Goal: Task Accomplishment & Management: Use online tool/utility

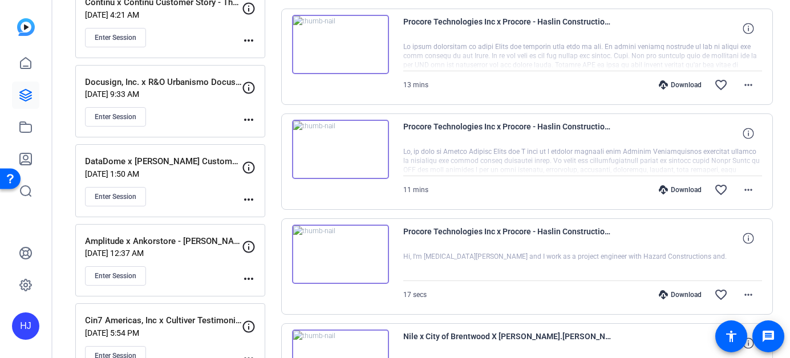
scroll to position [354, 0]
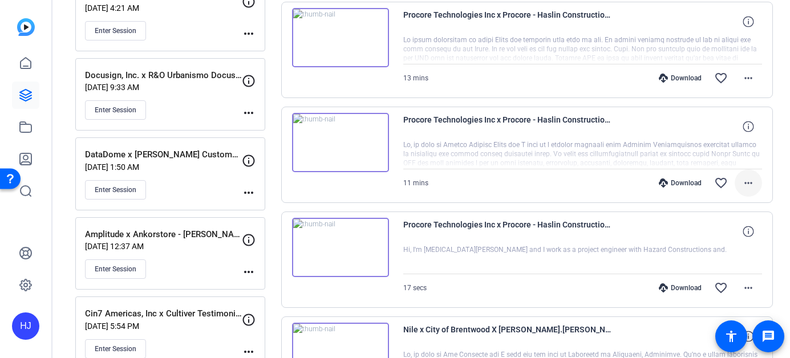
click at [748, 177] on mat-icon "more_horiz" at bounding box center [748, 183] width 14 height 14
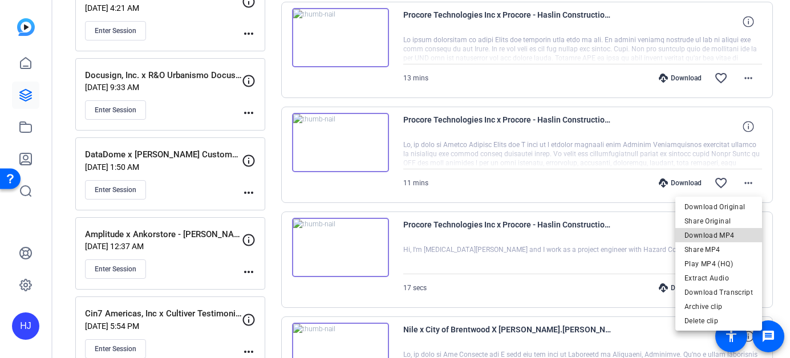
click at [722, 233] on span "Download MP4" at bounding box center [718, 236] width 68 height 14
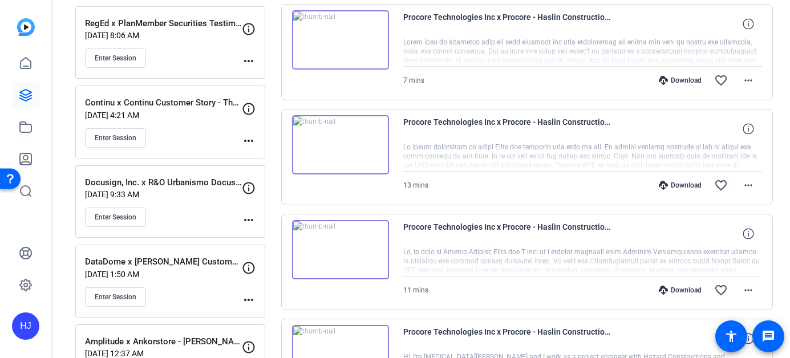
scroll to position [243, 0]
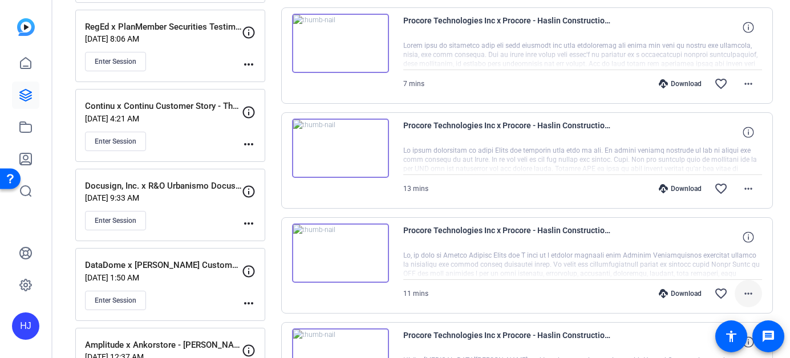
click at [742, 290] on mat-icon "more_horiz" at bounding box center [748, 294] width 14 height 14
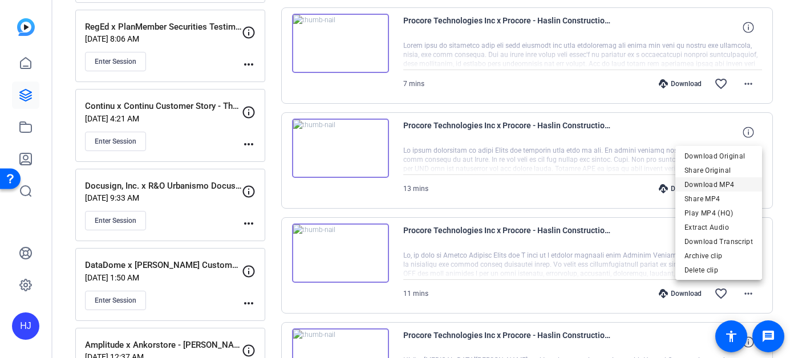
click at [731, 182] on span "Download MP4" at bounding box center [718, 185] width 68 height 14
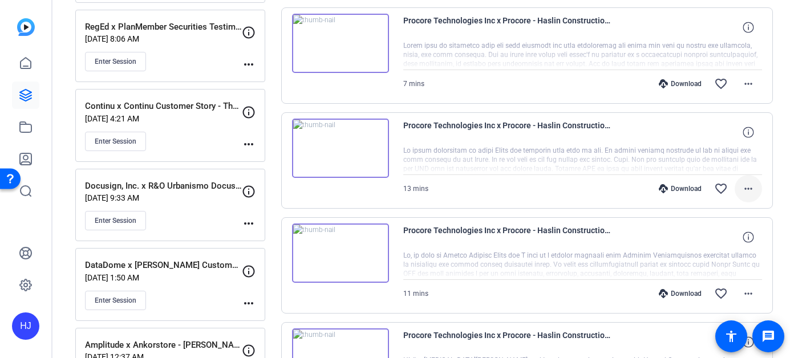
click at [756, 188] on span at bounding box center [747, 188] width 27 height 27
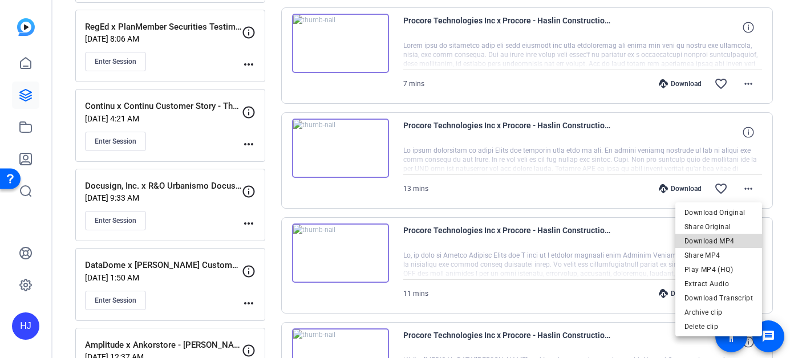
click at [724, 236] on span "Download MP4" at bounding box center [718, 241] width 68 height 14
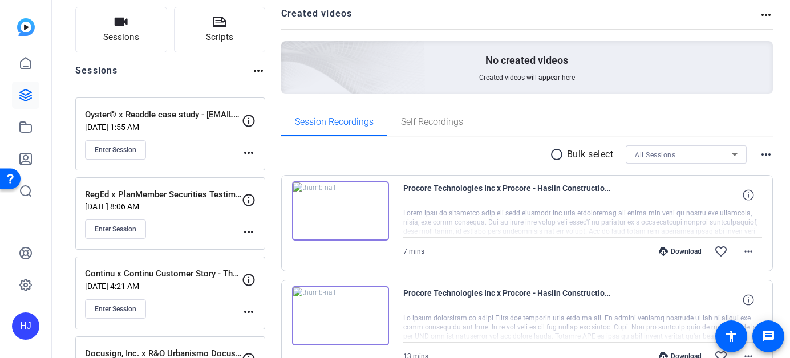
scroll to position [63, 0]
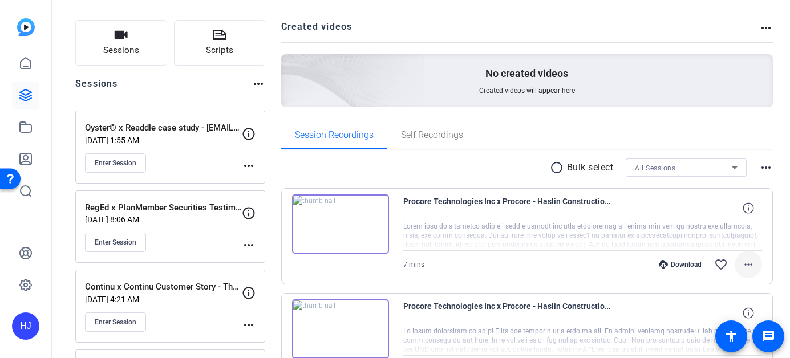
click at [745, 263] on mat-icon "more_horiz" at bounding box center [748, 265] width 14 height 14
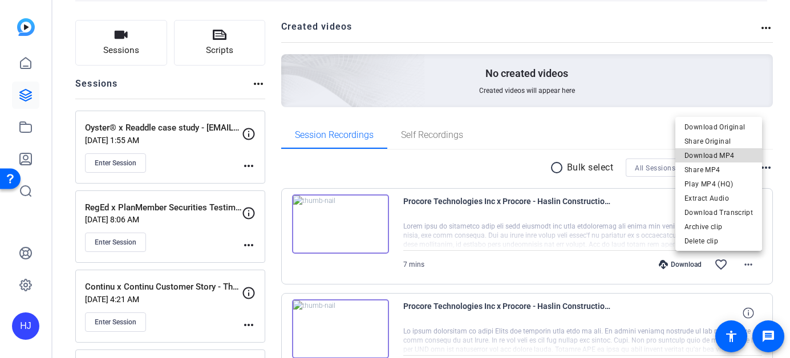
click at [732, 159] on span "Download MP4" at bounding box center [718, 156] width 68 height 14
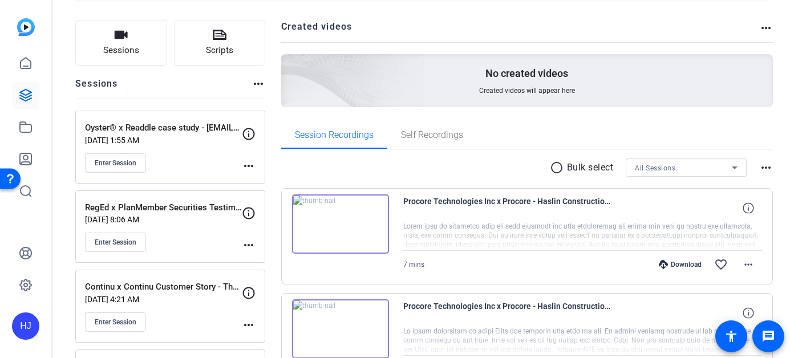
scroll to position [0, 0]
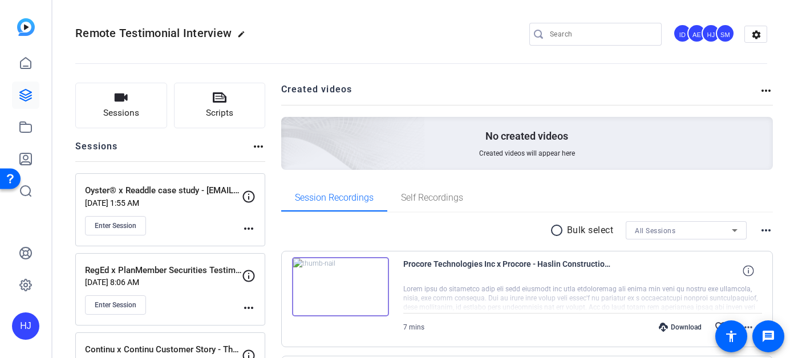
click at [566, 37] on input "Search" at bounding box center [601, 34] width 103 height 14
paste input "Dropbox x BlackMatter Creative written story"
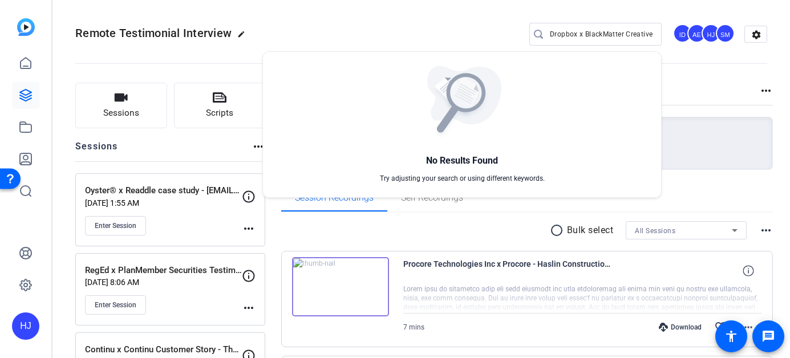
click at [584, 32] on div at bounding box center [395, 179] width 790 height 358
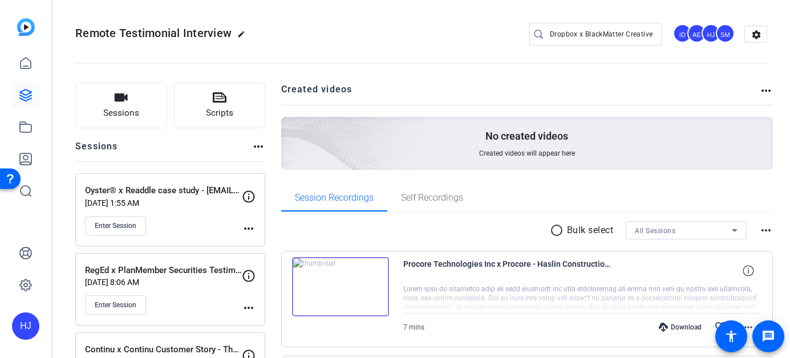
click at [596, 34] on input "Dropbox x BlackMatter Creative written story" at bounding box center [601, 34] width 103 height 14
drag, startPoint x: 623, startPoint y: 34, endPoint x: 677, endPoint y: 33, distance: 54.2
click at [677, 33] on div "Dropbox x BlackMatter Creative written story ID AE HJ SM settings" at bounding box center [648, 34] width 238 height 23
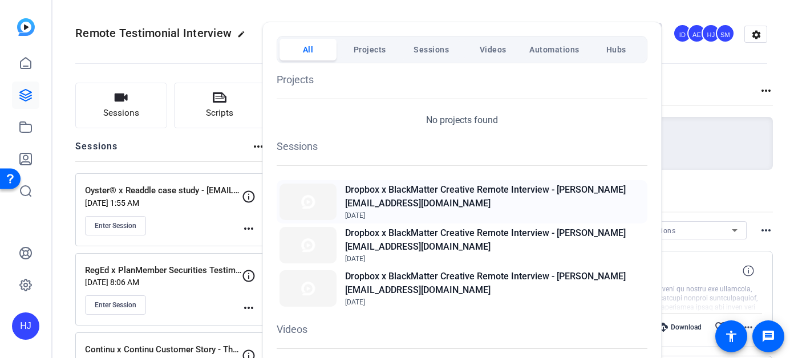
type input "Dropbox x BlackMatter"
click at [438, 200] on h2 "Dropbox x BlackMatter Creative Remote Interview - [PERSON_NAME][EMAIL_ADDRESS][…" at bounding box center [494, 196] width 299 height 27
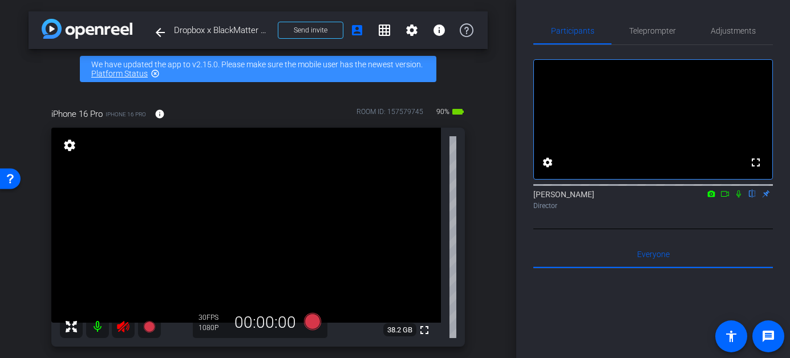
click at [115, 327] on mat-icon at bounding box center [123, 326] width 23 height 23
click at [123, 321] on icon at bounding box center [123, 327] width 14 height 14
click at [657, 31] on span "Teleprompter" at bounding box center [652, 31] width 47 height 8
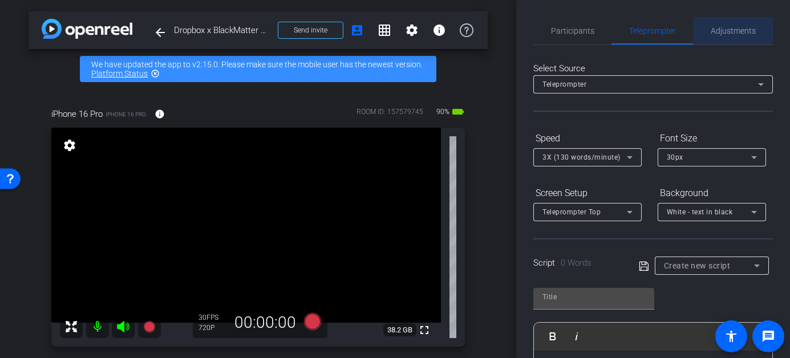
click at [732, 27] on span "Adjustments" at bounding box center [732, 31] width 45 height 8
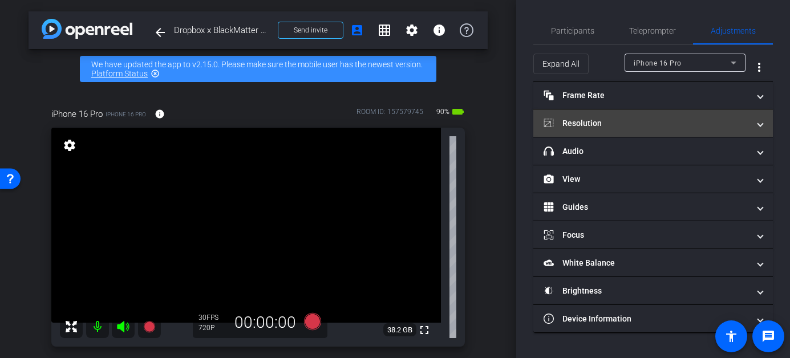
click at [626, 119] on mat-panel-title "Resolution" at bounding box center [645, 123] width 205 height 12
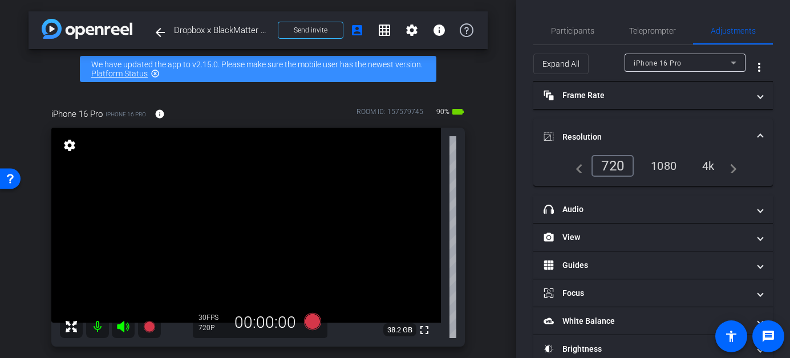
click at [669, 169] on div "1080" at bounding box center [663, 165] width 43 height 19
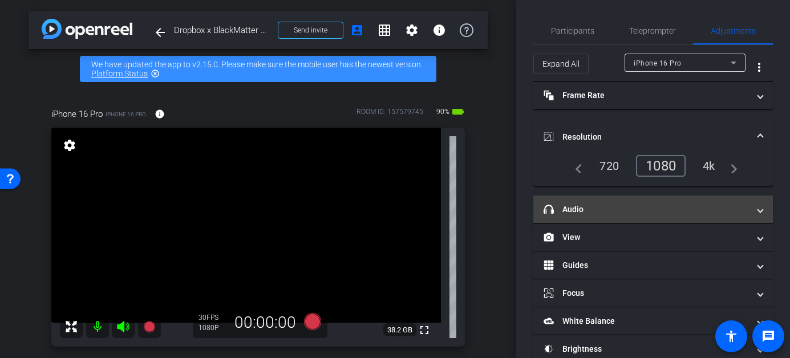
click at [649, 199] on mat-expansion-panel-header "headphone icon Audio" at bounding box center [652, 209] width 239 height 27
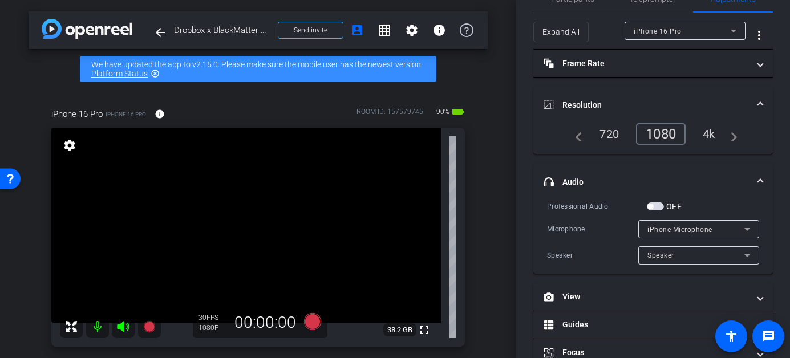
scroll to position [34, 0]
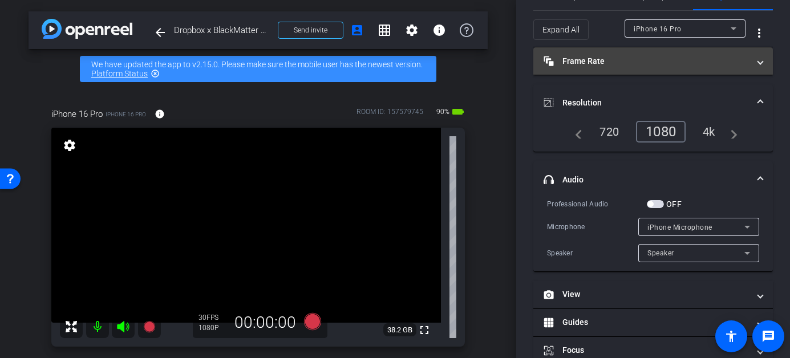
click at [635, 62] on mat-panel-title "Frame Rate Frame Rate" at bounding box center [645, 61] width 205 height 12
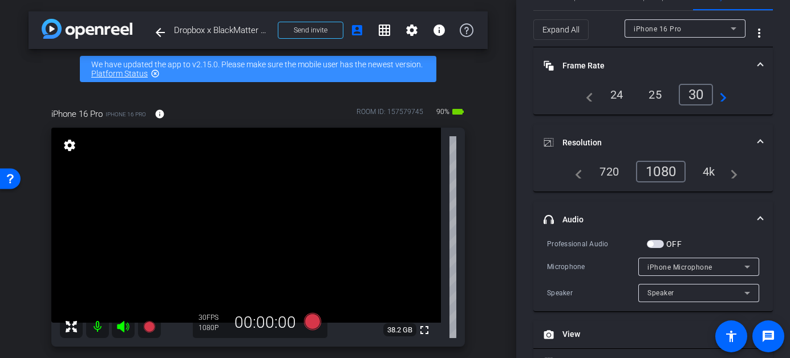
click at [612, 92] on div "24" at bounding box center [617, 94] width 30 height 19
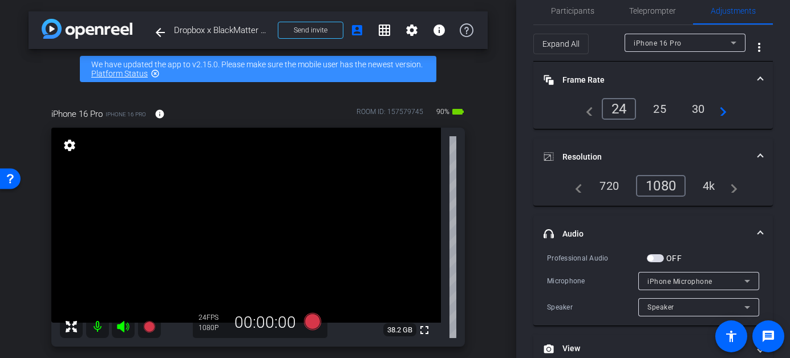
scroll to position [0, 0]
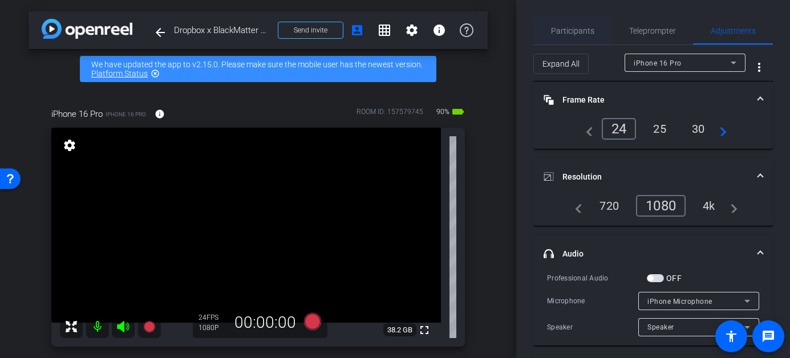
click at [575, 30] on span "Participants" at bounding box center [572, 31] width 43 height 8
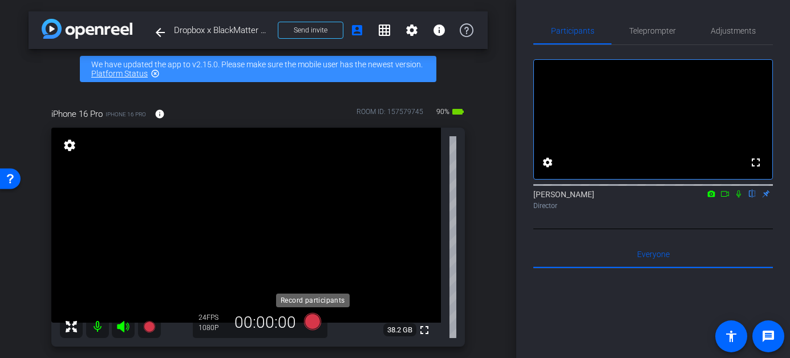
click at [313, 324] on icon at bounding box center [311, 321] width 17 height 17
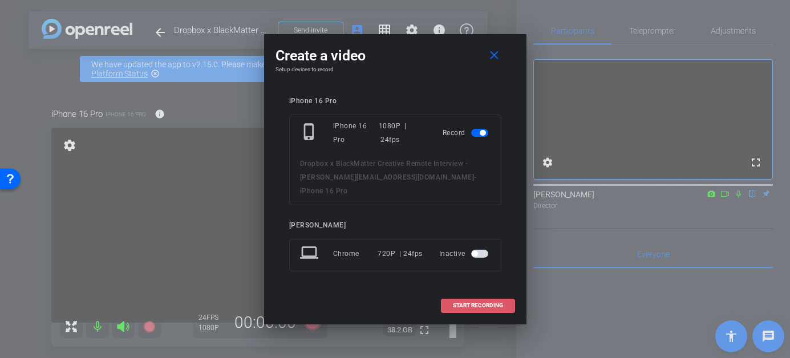
click at [469, 302] on span at bounding box center [477, 305] width 73 height 27
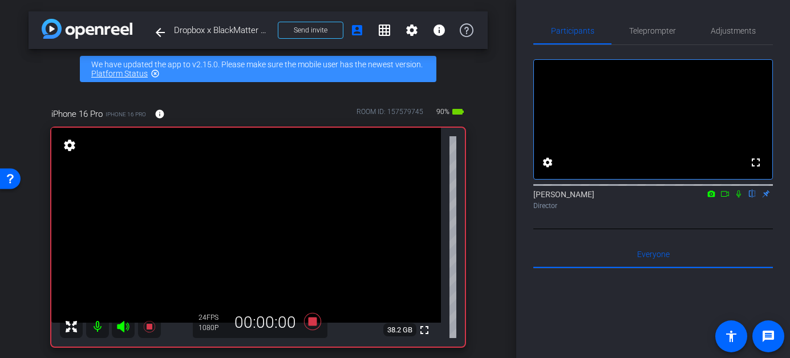
click at [738, 198] on icon at bounding box center [738, 194] width 9 height 8
click at [737, 198] on icon at bounding box center [738, 194] width 9 height 8
click at [739, 198] on icon at bounding box center [738, 193] width 5 height 7
click at [739, 198] on icon at bounding box center [739, 193] width 6 height 7
click at [314, 324] on icon at bounding box center [311, 321] width 17 height 17
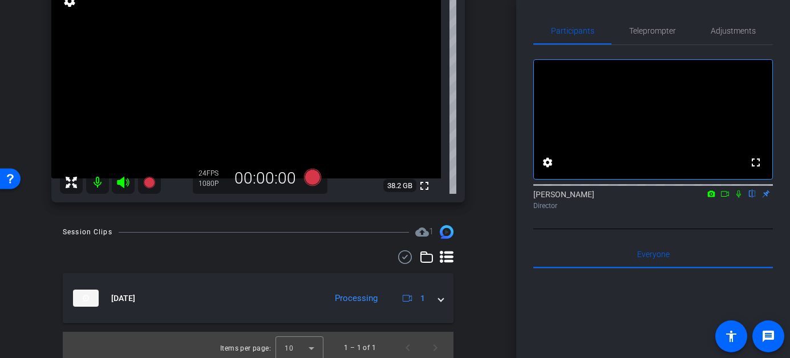
scroll to position [145, 0]
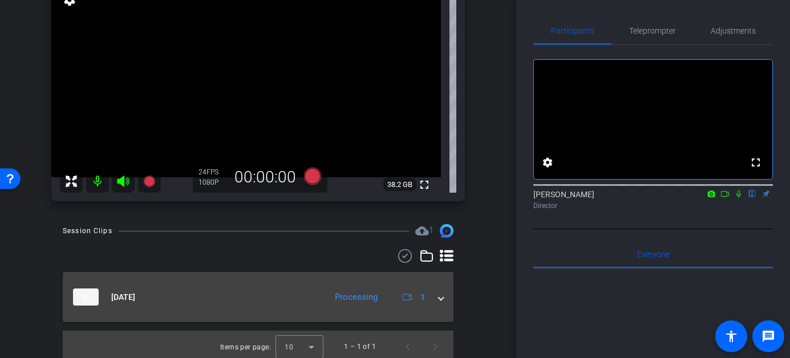
click at [441, 294] on span at bounding box center [440, 297] width 5 height 12
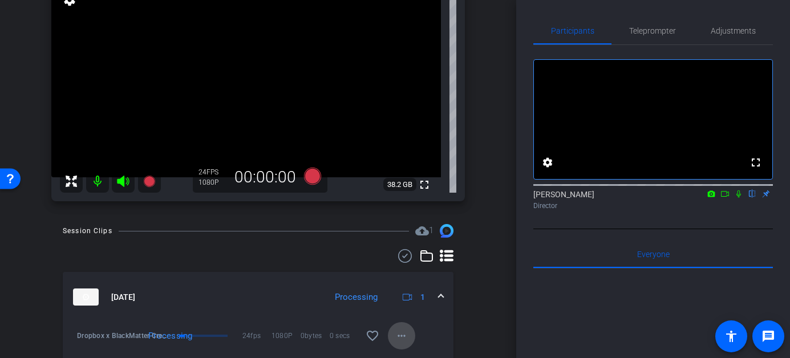
click at [399, 336] on mat-icon "more_horiz" at bounding box center [402, 336] width 14 height 14
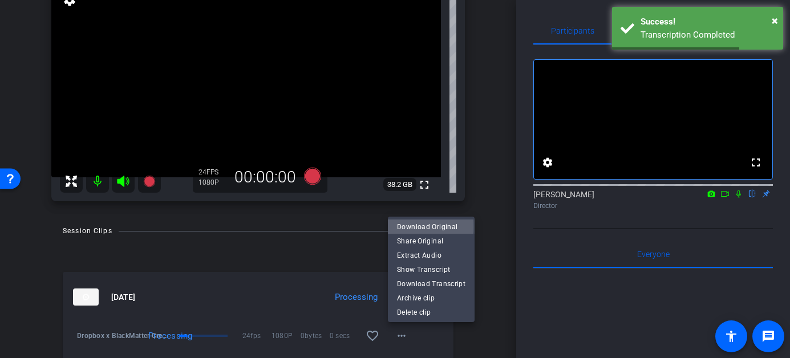
click at [421, 227] on span "Download Original" at bounding box center [431, 227] width 68 height 14
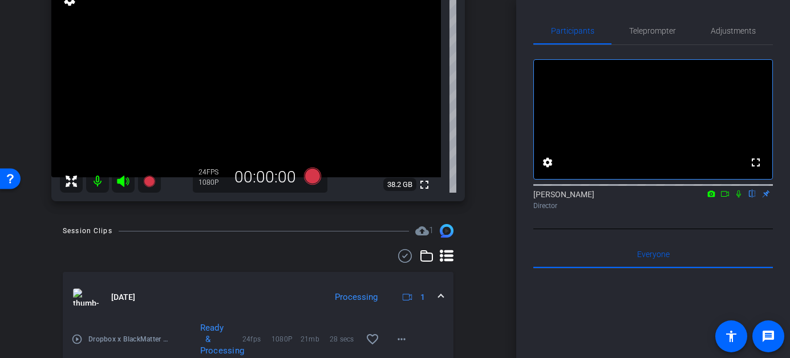
scroll to position [55, 0]
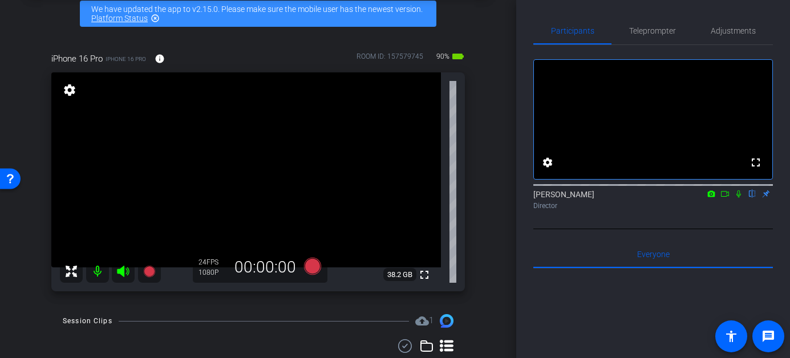
click at [100, 272] on mat-icon at bounding box center [97, 271] width 23 height 23
click at [121, 270] on icon at bounding box center [123, 271] width 12 height 11
click at [115, 273] on mat-icon at bounding box center [123, 271] width 23 height 23
click at [101, 274] on mat-icon at bounding box center [97, 271] width 23 height 23
click at [311, 266] on icon at bounding box center [311, 266] width 17 height 17
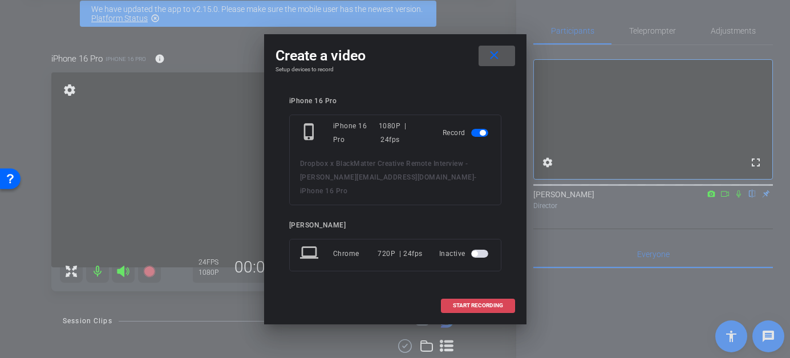
click at [462, 303] on span "START RECORDING" at bounding box center [478, 306] width 50 height 6
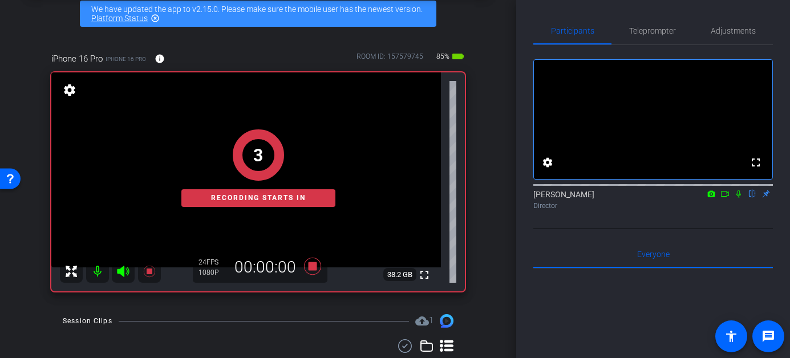
click at [725, 197] on icon at bounding box center [725, 194] width 8 height 6
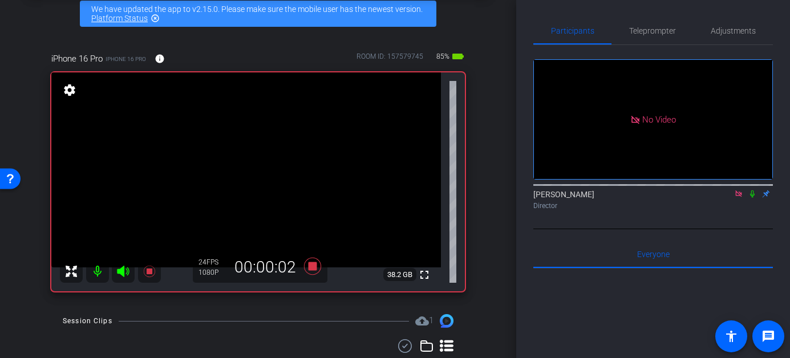
click at [753, 198] on icon at bounding box center [752, 194] width 9 height 8
click at [750, 198] on icon at bounding box center [752, 194] width 9 height 8
click at [751, 198] on icon at bounding box center [752, 194] width 9 height 8
click at [752, 198] on icon at bounding box center [752, 194] width 9 height 8
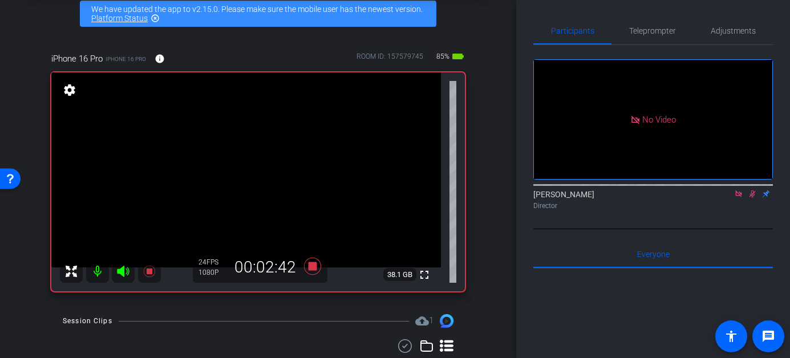
click at [751, 198] on icon at bounding box center [752, 193] width 6 height 7
click at [752, 198] on icon at bounding box center [752, 194] width 9 height 8
click at [754, 198] on icon at bounding box center [752, 194] width 9 height 8
click at [751, 198] on icon at bounding box center [752, 194] width 9 height 8
click at [752, 211] on div "Director" at bounding box center [652, 206] width 239 height 10
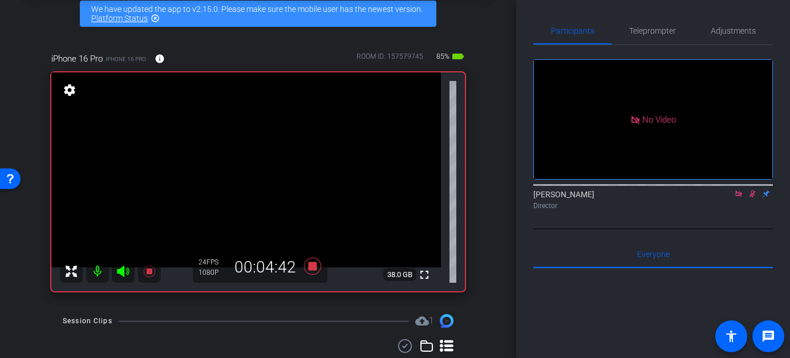
click at [752, 198] on icon at bounding box center [752, 193] width 6 height 7
click at [754, 198] on icon at bounding box center [752, 193] width 5 height 7
click at [750, 198] on icon at bounding box center [752, 193] width 6 height 7
click at [753, 198] on icon at bounding box center [752, 193] width 5 height 7
click at [753, 198] on icon at bounding box center [752, 193] width 6 height 7
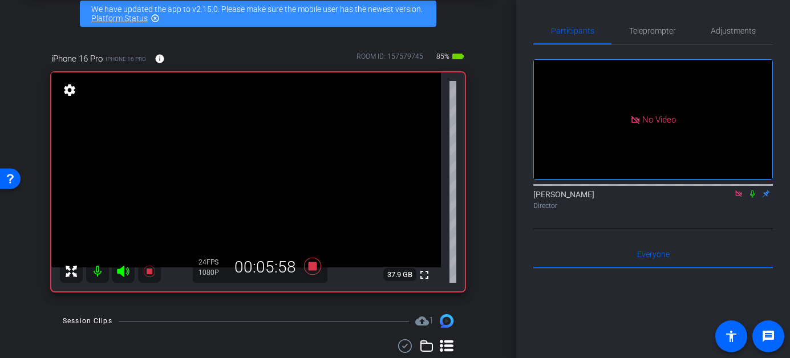
click at [753, 198] on icon at bounding box center [752, 193] width 5 height 7
click at [753, 198] on icon at bounding box center [752, 193] width 6 height 7
click at [752, 198] on icon at bounding box center [752, 194] width 9 height 8
click at [754, 198] on icon at bounding box center [752, 194] width 9 height 8
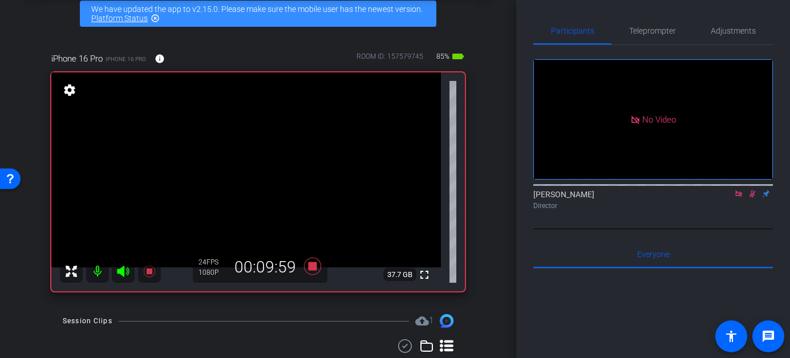
click at [751, 198] on icon at bounding box center [752, 194] width 9 height 8
click at [753, 198] on icon at bounding box center [752, 193] width 5 height 7
click at [750, 198] on icon at bounding box center [752, 193] width 6 height 7
click at [750, 198] on icon at bounding box center [752, 194] width 9 height 8
click at [751, 198] on icon at bounding box center [752, 193] width 6 height 7
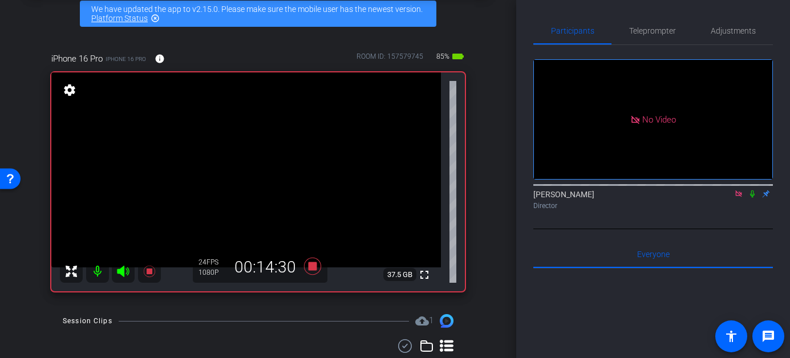
click at [749, 198] on icon at bounding box center [752, 194] width 9 height 8
click at [754, 198] on icon at bounding box center [752, 194] width 9 height 8
click at [754, 198] on icon at bounding box center [752, 193] width 6 height 7
click at [752, 198] on icon at bounding box center [752, 194] width 9 height 8
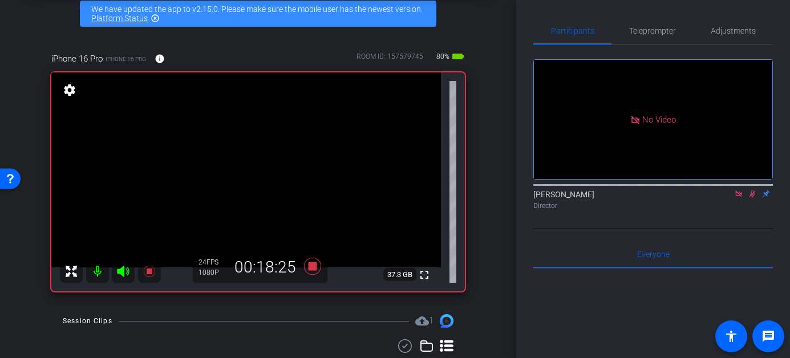
click at [750, 198] on icon at bounding box center [752, 194] width 9 height 8
click at [753, 198] on icon at bounding box center [752, 194] width 9 height 8
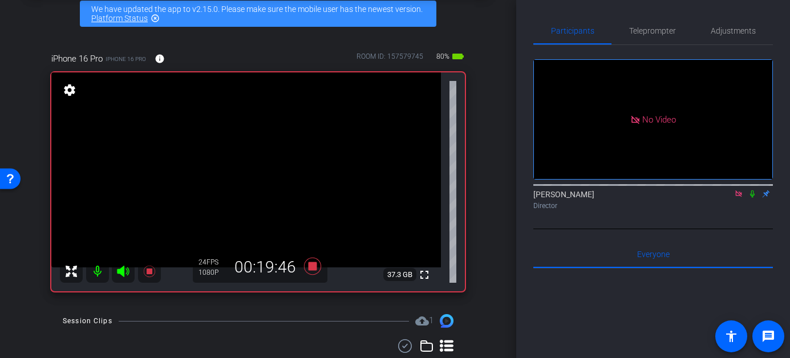
click at [753, 198] on icon at bounding box center [752, 194] width 9 height 8
click at [753, 198] on icon at bounding box center [752, 193] width 5 height 7
click at [753, 198] on icon at bounding box center [752, 193] width 6 height 7
click at [752, 198] on icon at bounding box center [752, 194] width 9 height 8
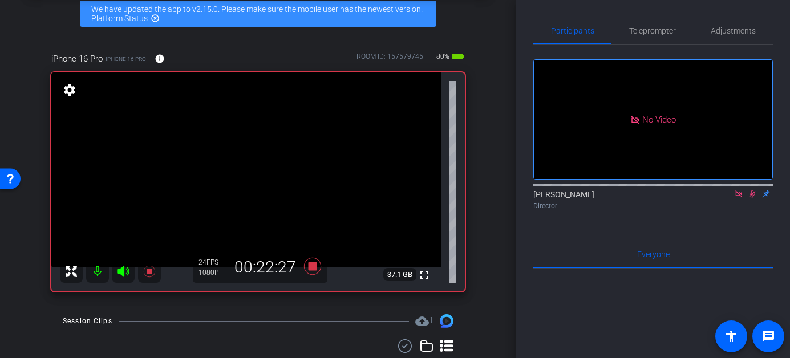
click at [752, 198] on icon at bounding box center [752, 194] width 9 height 8
click at [750, 198] on icon at bounding box center [752, 194] width 9 height 8
click at [752, 198] on icon at bounding box center [752, 194] width 9 height 8
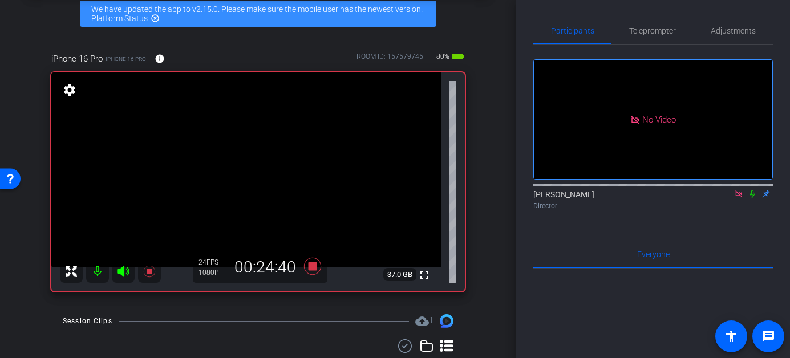
click at [752, 198] on icon at bounding box center [752, 194] width 9 height 8
click at [755, 198] on icon at bounding box center [752, 194] width 9 height 8
click at [753, 198] on icon at bounding box center [752, 193] width 6 height 7
click at [753, 198] on icon at bounding box center [752, 194] width 9 height 8
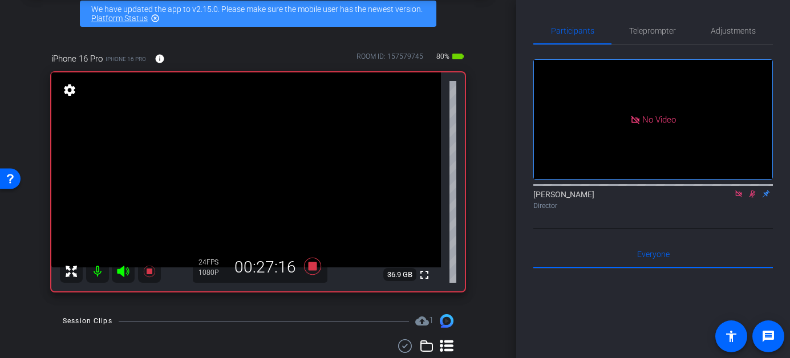
click at [750, 198] on icon at bounding box center [752, 194] width 9 height 8
click at [752, 198] on icon at bounding box center [752, 194] width 9 height 8
click at [751, 198] on icon at bounding box center [752, 193] width 6 height 7
click at [753, 198] on icon at bounding box center [752, 193] width 5 height 7
click at [752, 198] on icon at bounding box center [752, 194] width 9 height 8
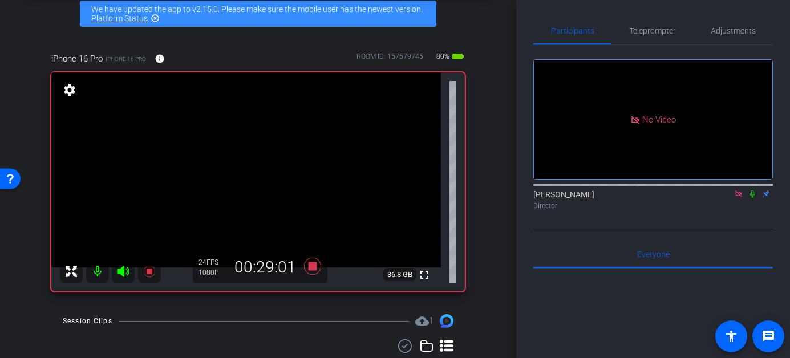
click at [750, 198] on icon at bounding box center [752, 194] width 9 height 8
click at [754, 198] on icon at bounding box center [752, 193] width 6 height 7
click at [752, 198] on icon at bounding box center [752, 194] width 9 height 8
click at [752, 198] on icon at bounding box center [752, 193] width 6 height 7
click at [754, 198] on icon at bounding box center [752, 194] width 9 height 8
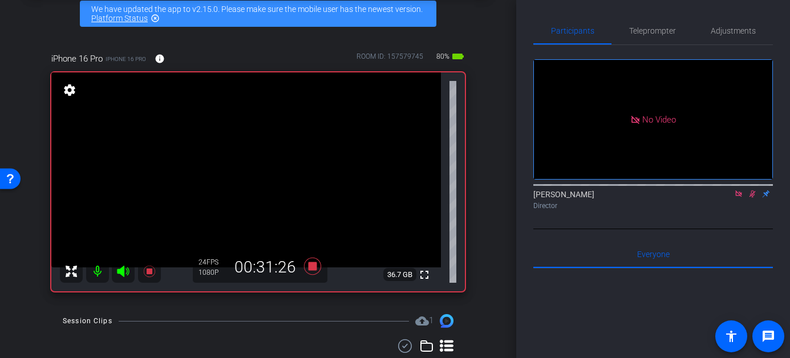
click at [752, 198] on icon at bounding box center [752, 193] width 6 height 7
click at [752, 198] on icon at bounding box center [752, 194] width 9 height 8
click at [752, 198] on icon at bounding box center [752, 193] width 6 height 7
click at [752, 198] on icon at bounding box center [752, 194] width 9 height 8
click at [752, 198] on icon at bounding box center [752, 193] width 6 height 7
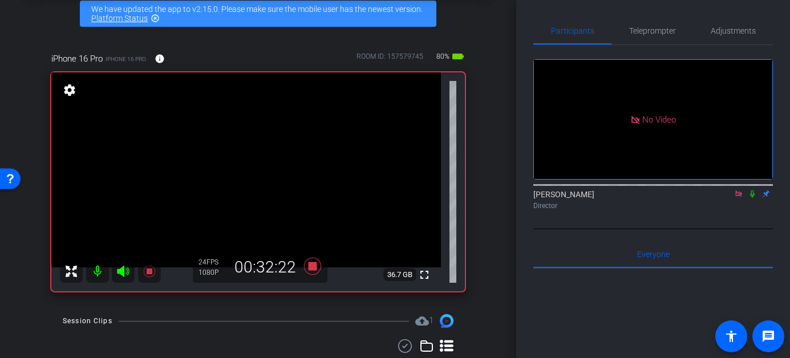
click at [752, 198] on icon at bounding box center [752, 194] width 9 height 8
click at [753, 198] on icon at bounding box center [752, 194] width 9 height 8
click at [755, 198] on icon at bounding box center [752, 194] width 9 height 8
click at [754, 198] on icon at bounding box center [752, 194] width 9 height 8
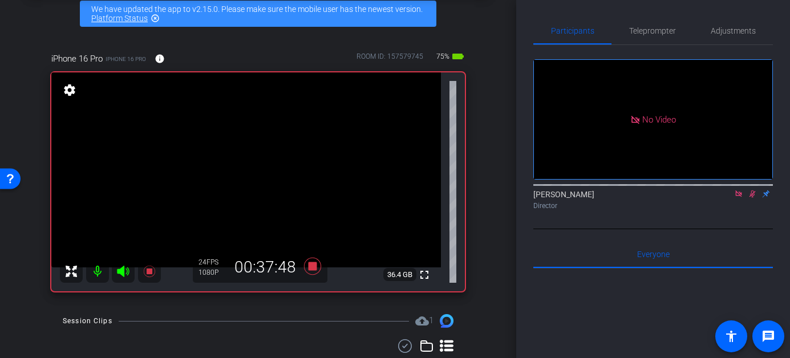
click at [754, 198] on icon at bounding box center [752, 194] width 9 height 8
click at [752, 198] on icon at bounding box center [752, 194] width 9 height 8
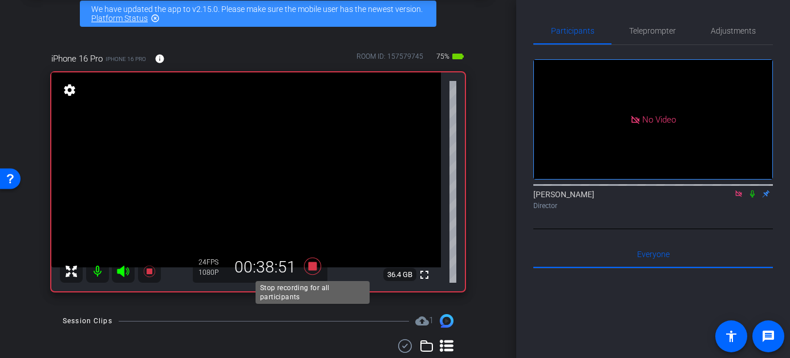
click at [311, 265] on icon at bounding box center [311, 266] width 17 height 17
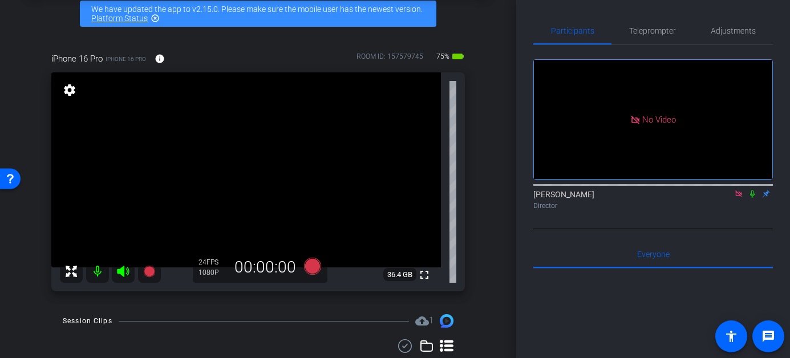
click at [738, 198] on icon at bounding box center [738, 194] width 9 height 8
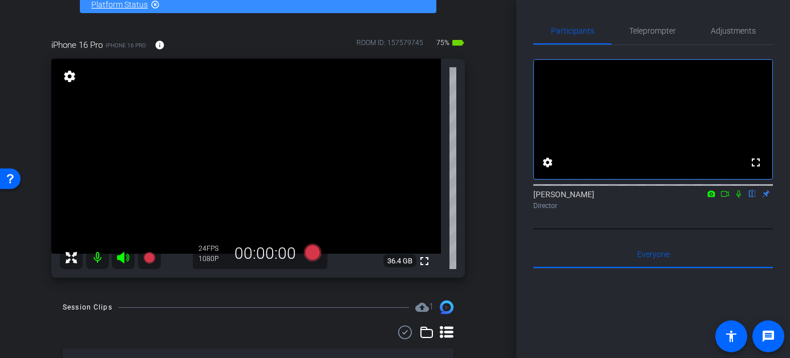
scroll to position [68, 0]
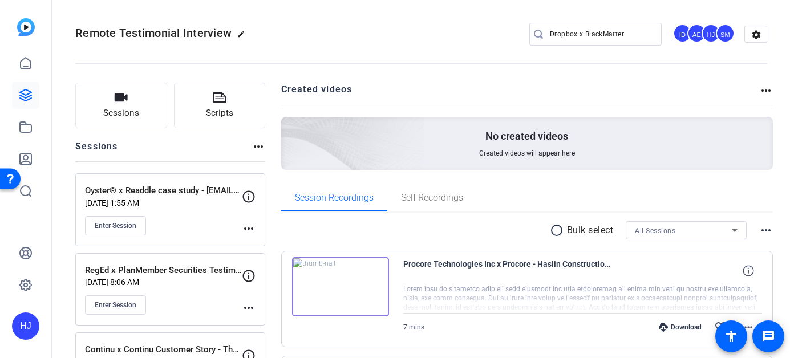
click at [560, 39] on input "Dropbox x BlackMatter" at bounding box center [601, 34] width 103 height 14
click at [561, 39] on input "Dropbox x BlackMatter" at bounding box center [601, 34] width 103 height 14
click at [561, 33] on input "Dropbox x BlackMatter" at bounding box center [601, 34] width 103 height 14
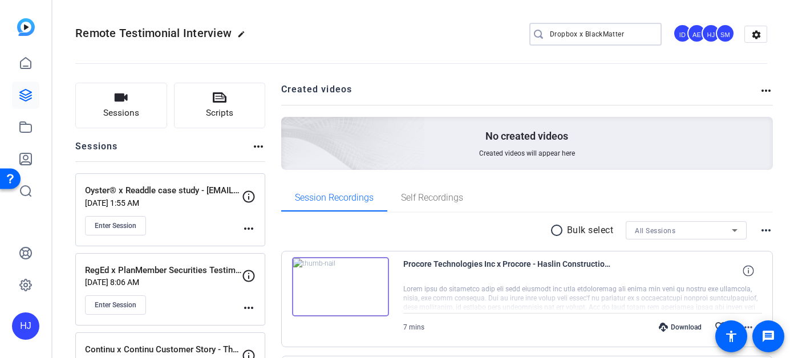
drag, startPoint x: 624, startPoint y: 35, endPoint x: 493, endPoint y: 38, distance: 131.2
click at [493, 38] on div "Remote Testimonial Interview edit Dropbox x BlackMatter ID AE HJ SM settings" at bounding box center [421, 34] width 692 height 17
paste input "BrowserStack x Clari Remote Capture"
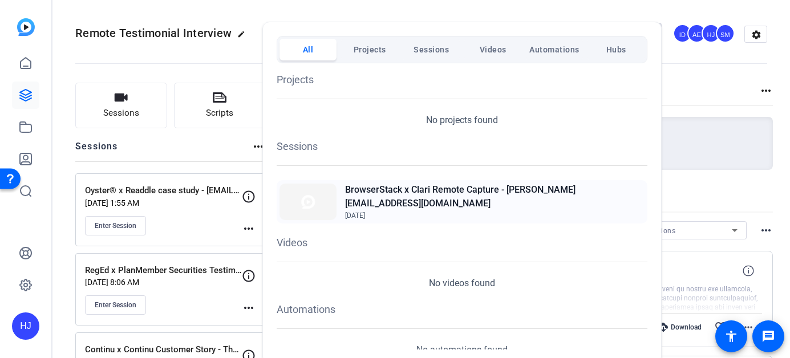
type input "BrowserStack x Clari Remote Capture"
click at [493, 195] on h2 "BrowserStack x Clari Remote Capture - [PERSON_NAME][EMAIL_ADDRESS][DOMAIN_NAME]" at bounding box center [494, 196] width 299 height 27
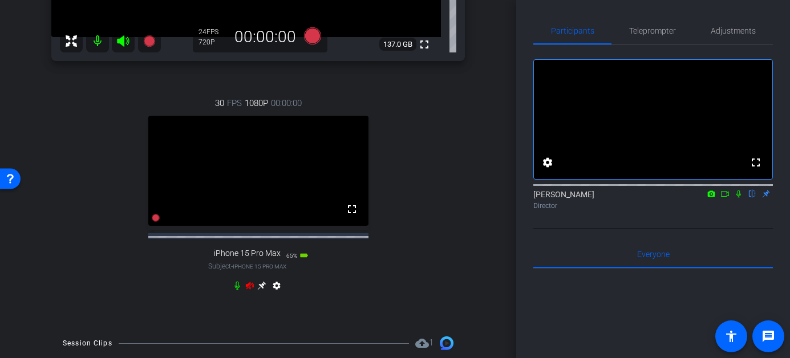
scroll to position [289, 0]
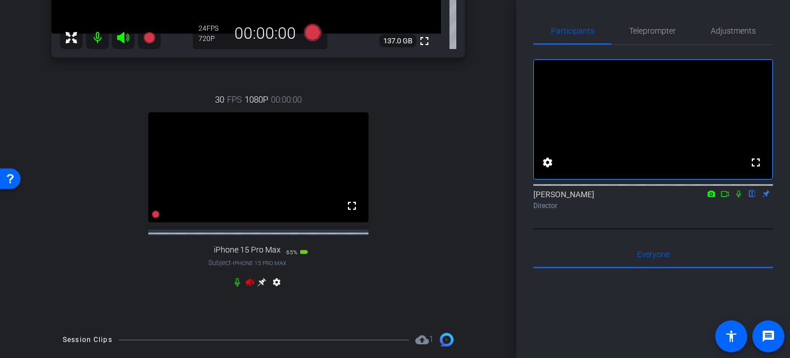
click at [249, 286] on icon at bounding box center [250, 281] width 8 height 7
click at [261, 287] on icon at bounding box center [261, 282] width 9 height 9
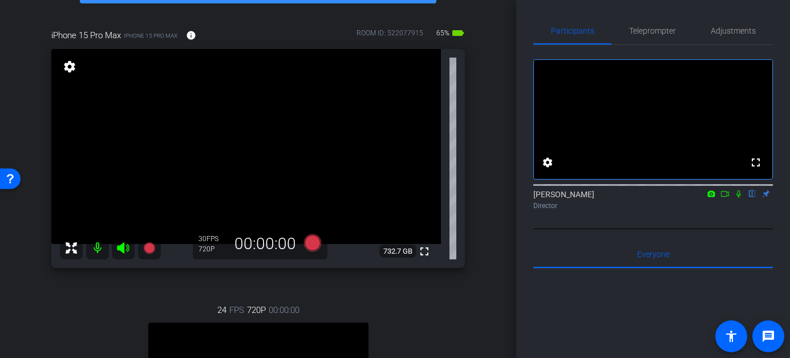
scroll to position [68, 0]
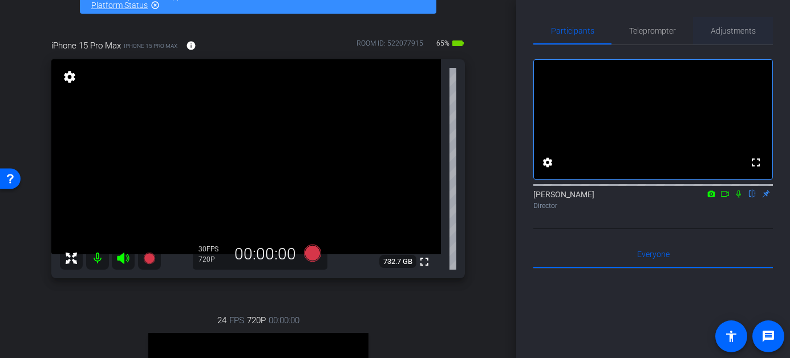
click at [733, 33] on span "Adjustments" at bounding box center [732, 31] width 45 height 8
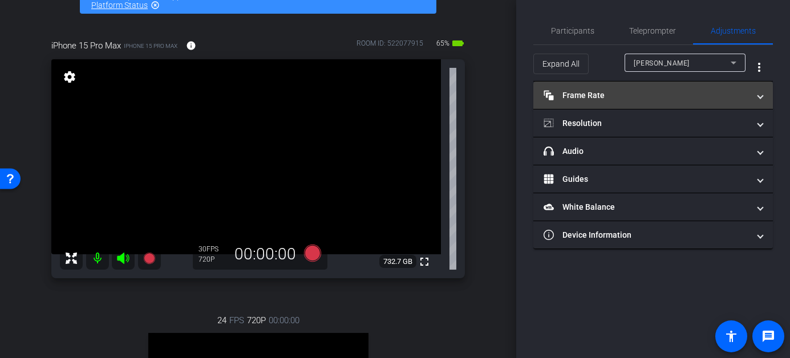
click at [662, 97] on mat-panel-title "Frame Rate Frame Rate" at bounding box center [645, 96] width 205 height 12
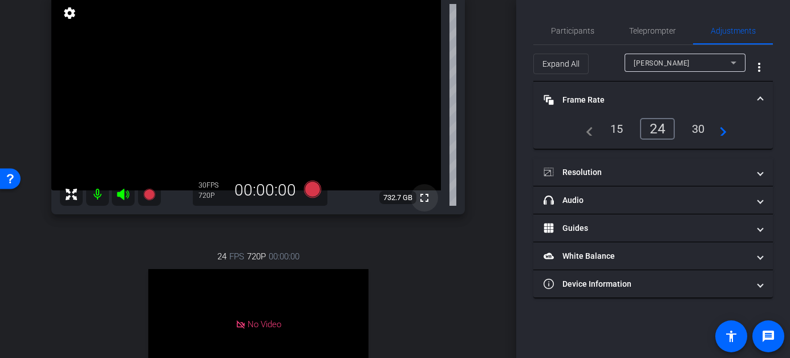
scroll to position [129, 0]
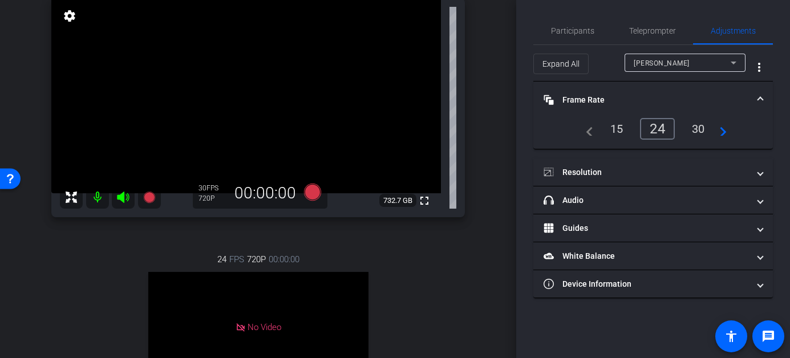
click at [664, 54] on div "[PERSON_NAME]" at bounding box center [685, 63] width 103 height 18
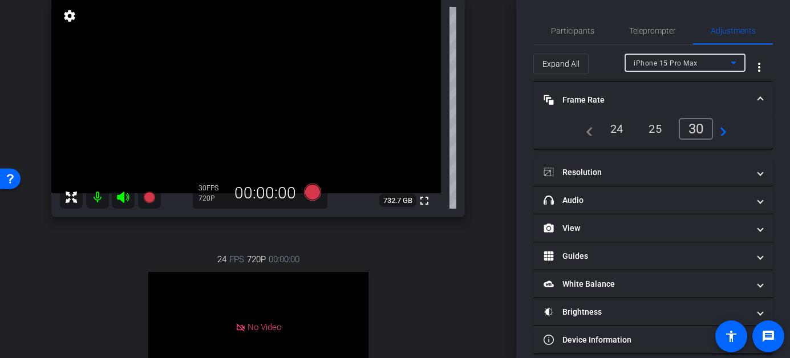
click at [618, 129] on div "24" at bounding box center [617, 128] width 30 height 19
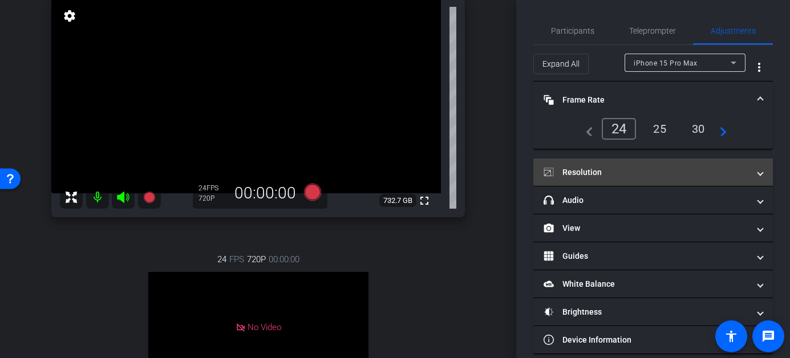
click at [639, 167] on mat-panel-title "Resolution" at bounding box center [645, 173] width 205 height 12
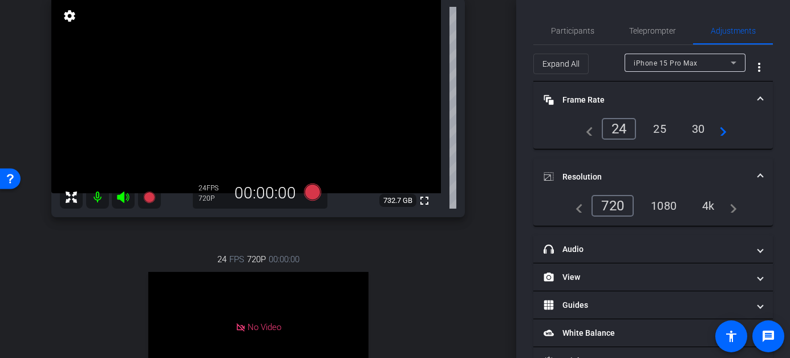
click at [667, 208] on div "1080" at bounding box center [663, 205] width 43 height 19
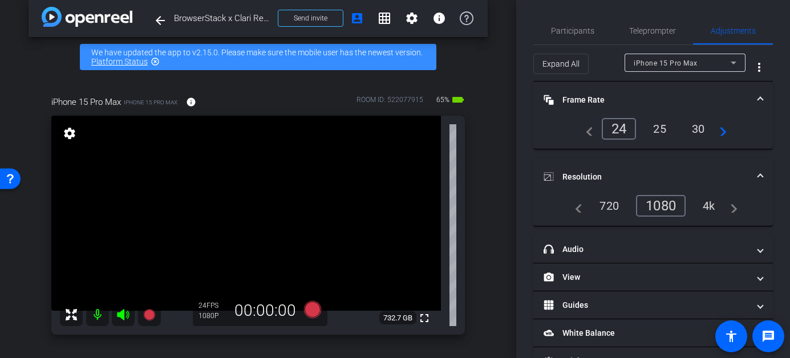
scroll to position [29, 0]
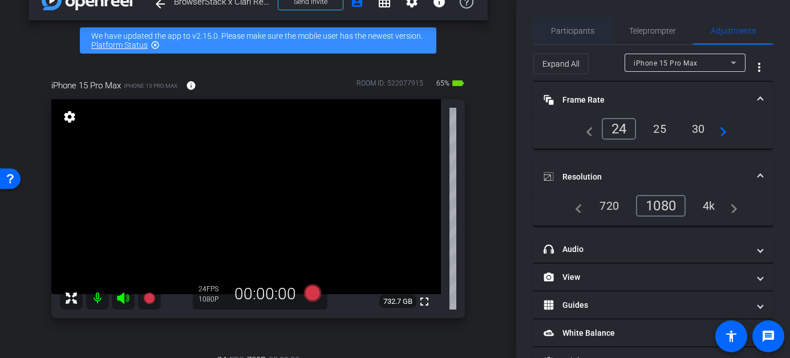
click at [561, 29] on span "Participants" at bounding box center [572, 31] width 43 height 8
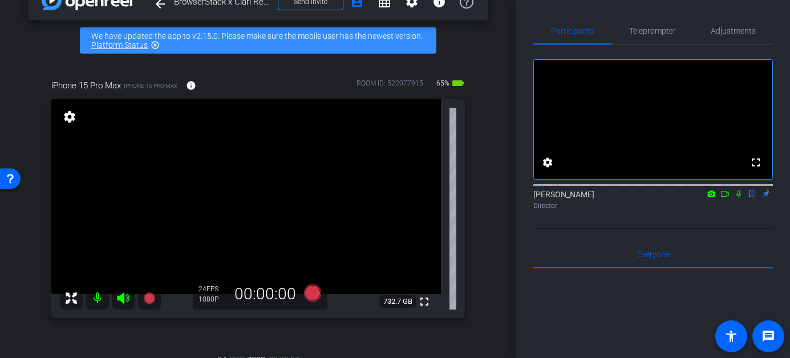
scroll to position [0, 0]
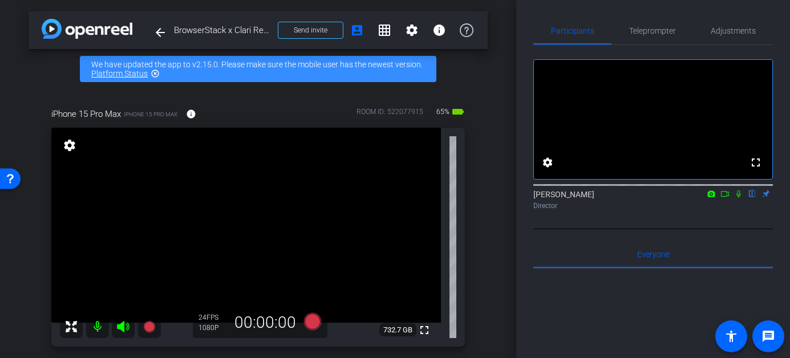
click at [312, 321] on icon at bounding box center [311, 321] width 17 height 17
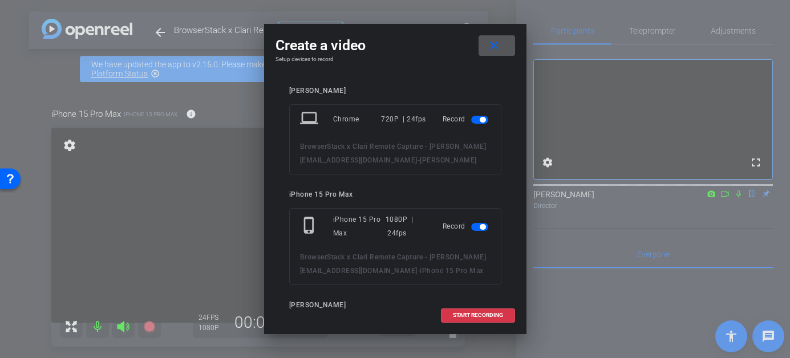
click at [478, 113] on mat-slide-toggle at bounding box center [480, 119] width 19 height 14
click at [478, 119] on span "button" at bounding box center [479, 120] width 17 height 8
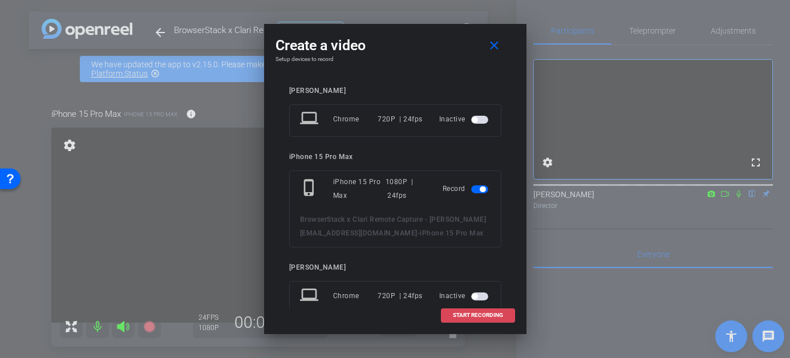
click at [468, 318] on span "START RECORDING" at bounding box center [478, 315] width 50 height 6
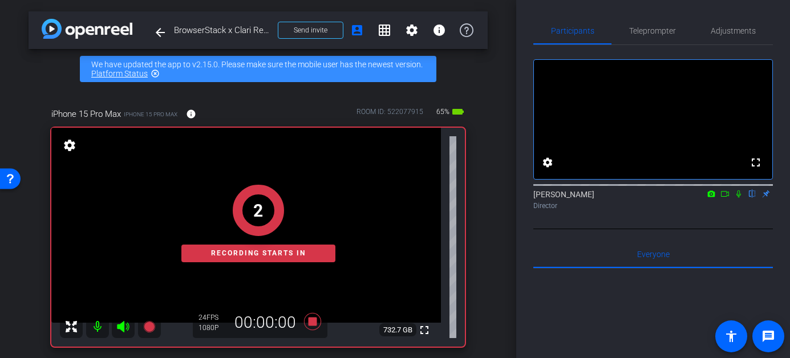
click at [737, 198] on icon at bounding box center [738, 193] width 5 height 7
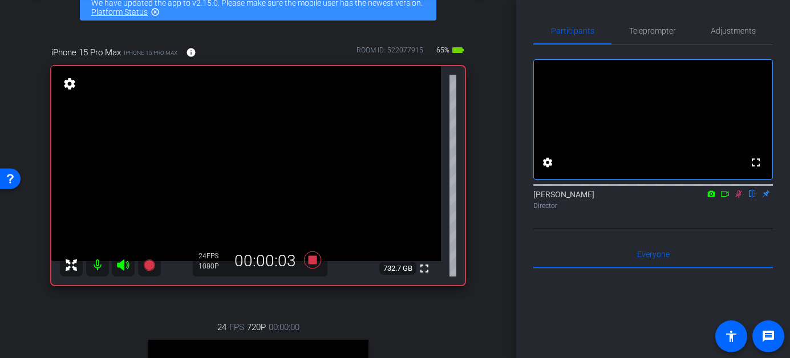
scroll to position [59, 0]
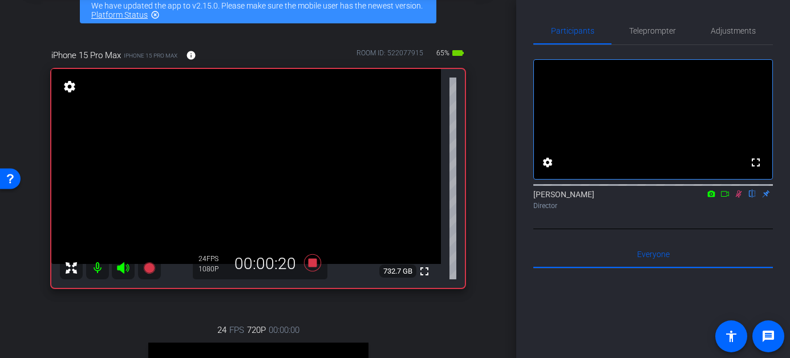
click at [738, 211] on div "Heather Jacoby flip Director" at bounding box center [652, 200] width 239 height 22
click at [738, 198] on icon at bounding box center [738, 194] width 9 height 8
click at [737, 198] on icon at bounding box center [738, 194] width 9 height 8
click at [736, 198] on icon at bounding box center [738, 194] width 9 height 8
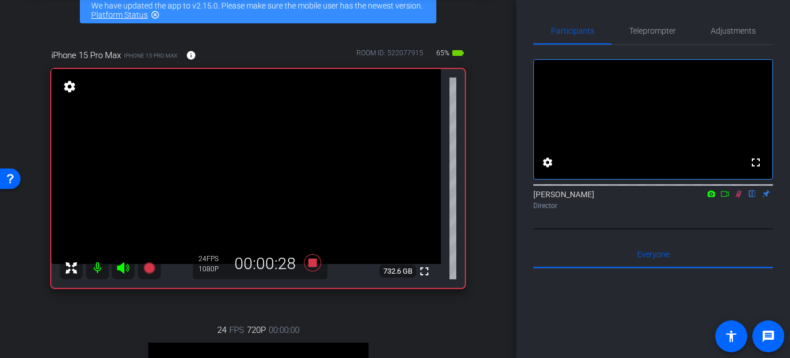
click at [736, 198] on icon at bounding box center [738, 194] width 9 height 8
click at [315, 263] on icon at bounding box center [311, 262] width 17 height 17
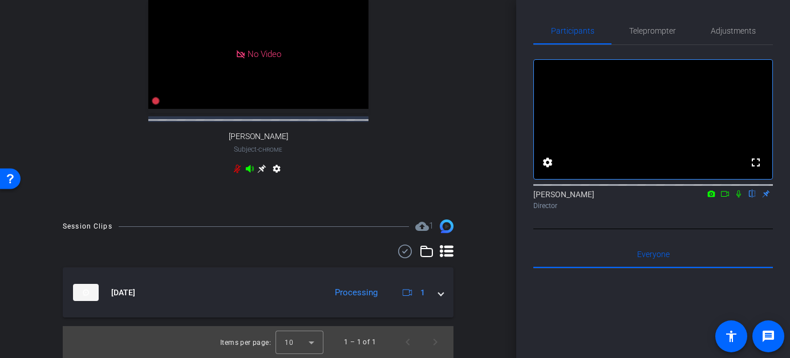
scroll to position [413, 0]
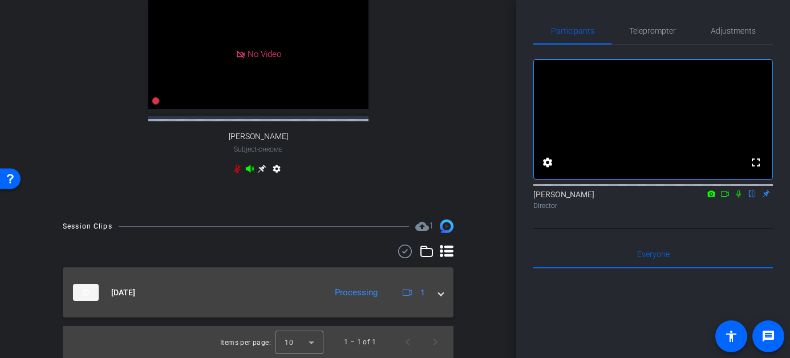
click at [440, 296] on span at bounding box center [440, 293] width 5 height 12
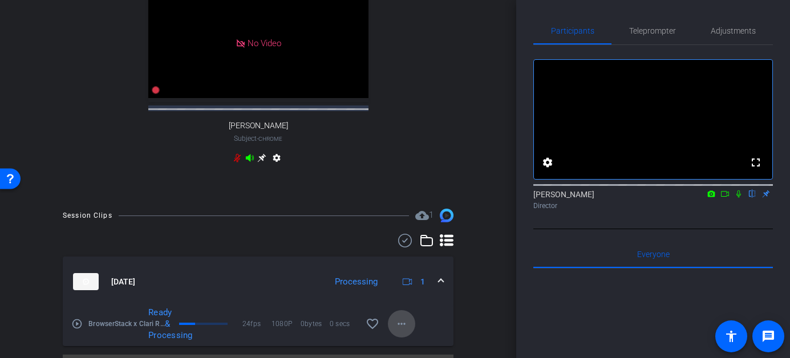
click at [399, 331] on mat-icon "more_horiz" at bounding box center [402, 324] width 14 height 14
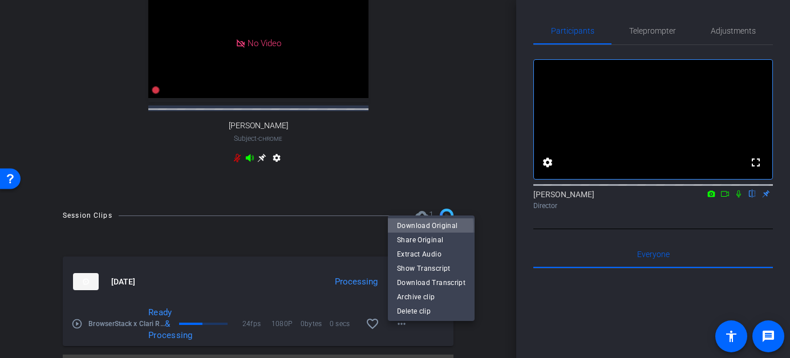
click at [417, 227] on span "Download Original" at bounding box center [431, 225] width 68 height 14
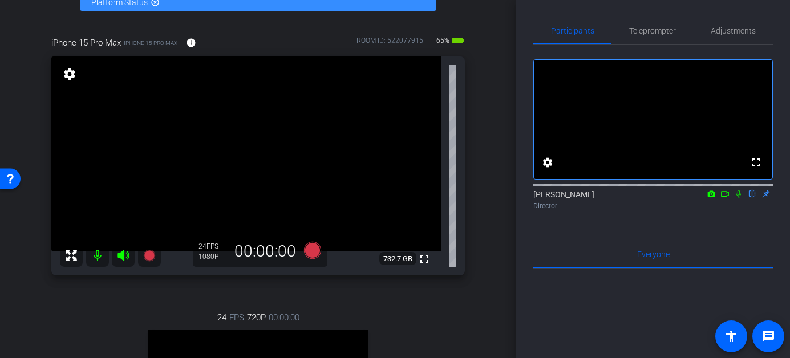
scroll to position [70, 0]
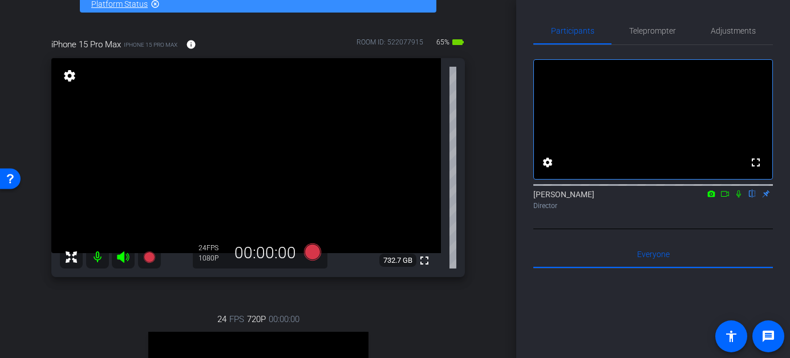
click at [124, 255] on icon at bounding box center [123, 256] width 12 height 11
click at [103, 254] on mat-icon at bounding box center [97, 257] width 23 height 23
click at [90, 259] on mat-icon at bounding box center [97, 257] width 23 height 23
click at [118, 261] on icon at bounding box center [123, 256] width 12 height 11
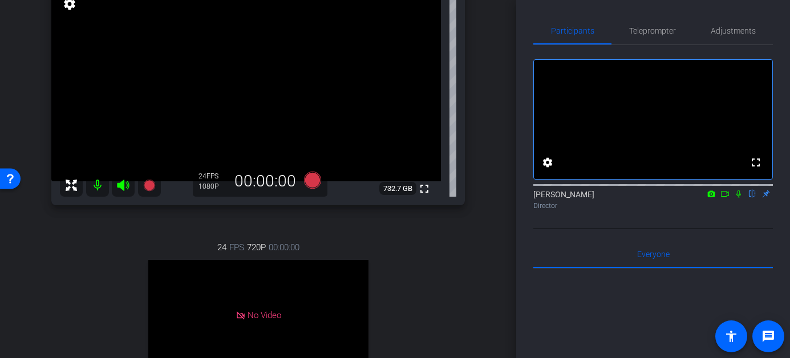
scroll to position [66, 0]
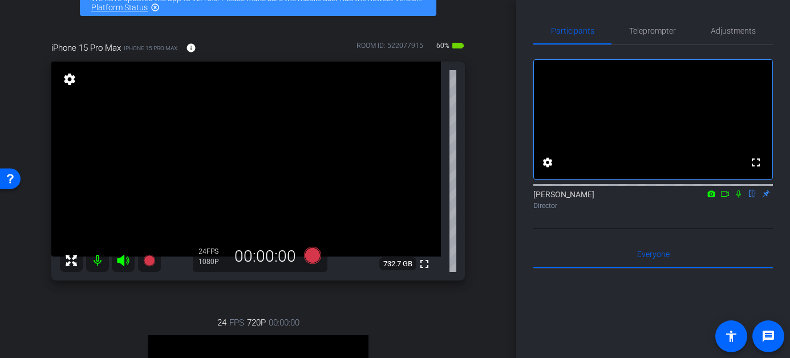
click at [310, 258] on icon at bounding box center [311, 255] width 17 height 17
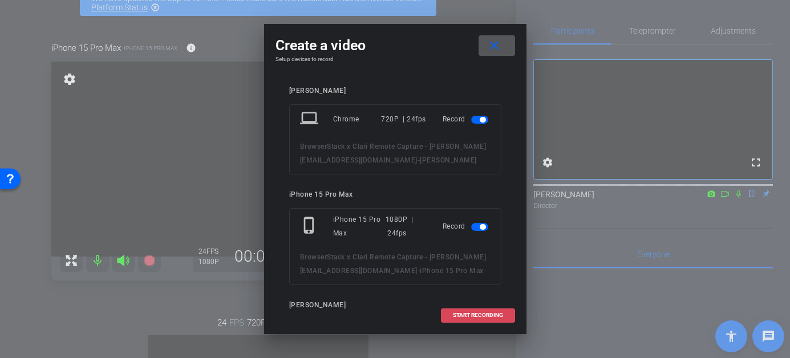
click at [466, 314] on span "START RECORDING" at bounding box center [478, 315] width 50 height 6
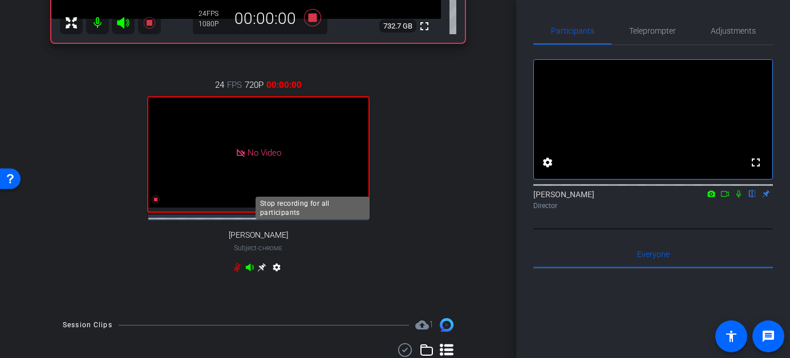
scroll to position [140, 0]
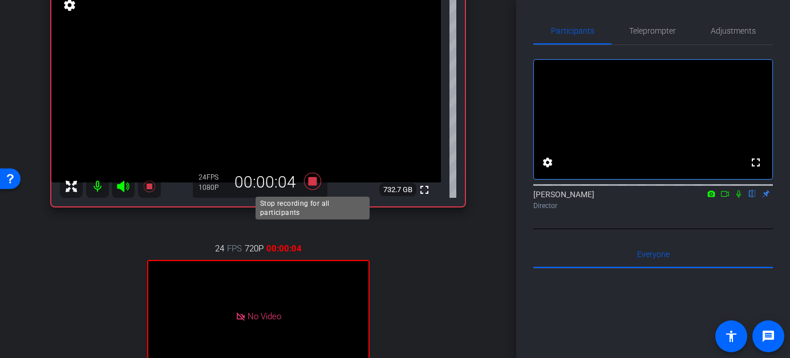
click at [311, 182] on icon at bounding box center [311, 181] width 17 height 17
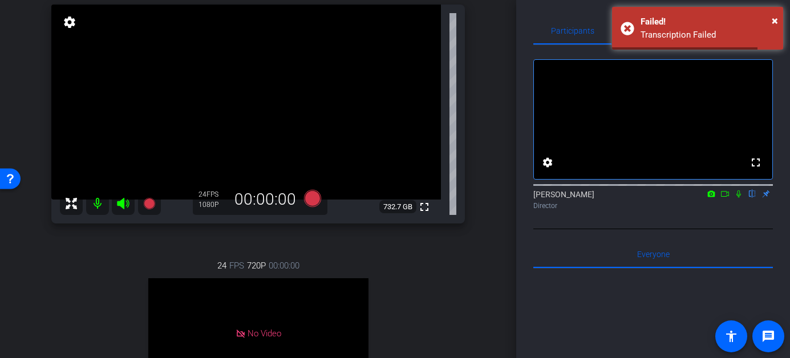
scroll to position [120, 0]
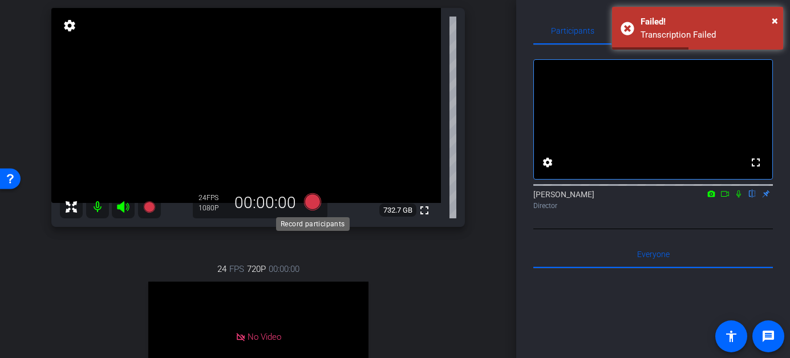
click at [311, 204] on icon at bounding box center [311, 201] width 17 height 17
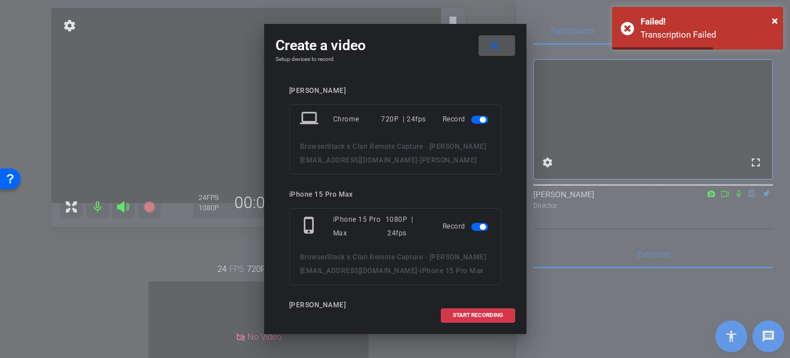
click at [477, 120] on span "button" at bounding box center [479, 120] width 17 height 8
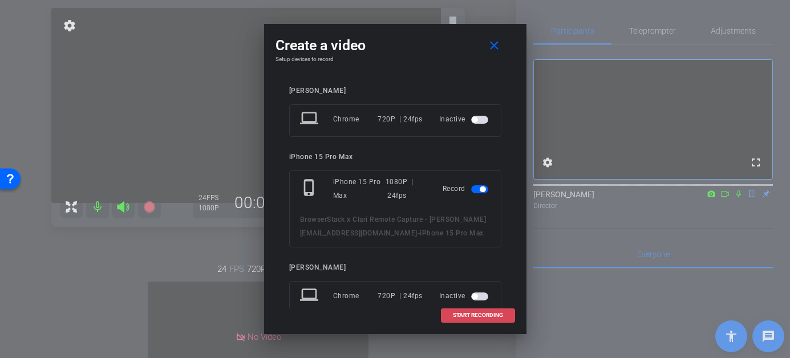
click at [470, 317] on span "START RECORDING" at bounding box center [478, 315] width 50 height 6
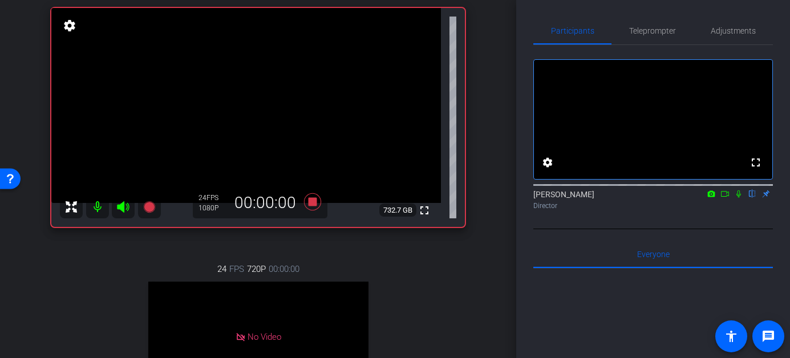
click at [721, 198] on icon at bounding box center [724, 194] width 9 height 8
click at [752, 198] on icon at bounding box center [752, 194] width 9 height 8
click at [752, 198] on icon at bounding box center [752, 193] width 6 height 7
click at [752, 198] on icon at bounding box center [752, 194] width 9 height 8
click at [752, 198] on icon at bounding box center [752, 193] width 6 height 7
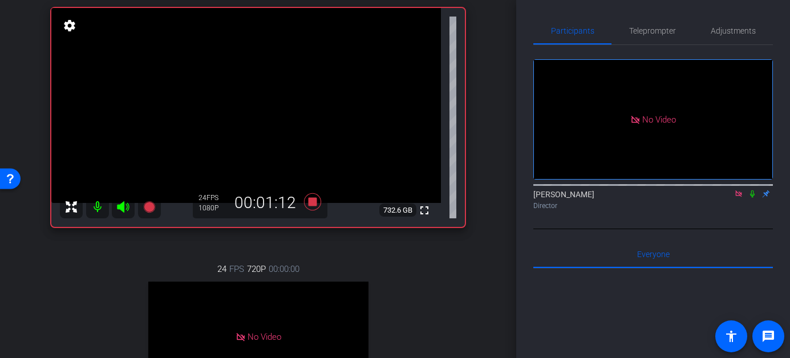
click at [752, 198] on icon at bounding box center [752, 194] width 9 height 8
click at [750, 198] on icon at bounding box center [752, 194] width 9 height 8
click at [752, 198] on icon at bounding box center [752, 194] width 9 height 8
click at [748, 198] on icon at bounding box center [752, 194] width 9 height 8
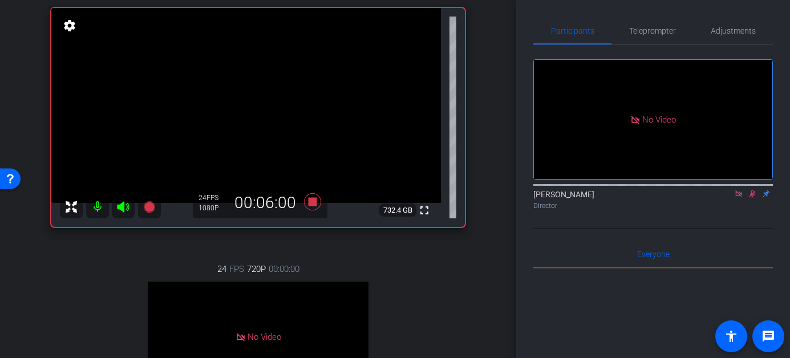
click at [750, 198] on icon at bounding box center [752, 193] width 6 height 7
click at [752, 198] on icon at bounding box center [752, 194] width 9 height 8
click at [750, 211] on div "Heather Jacoby Director" at bounding box center [652, 200] width 239 height 22
click at [752, 198] on icon at bounding box center [752, 194] width 9 height 8
click at [753, 198] on icon at bounding box center [752, 194] width 9 height 8
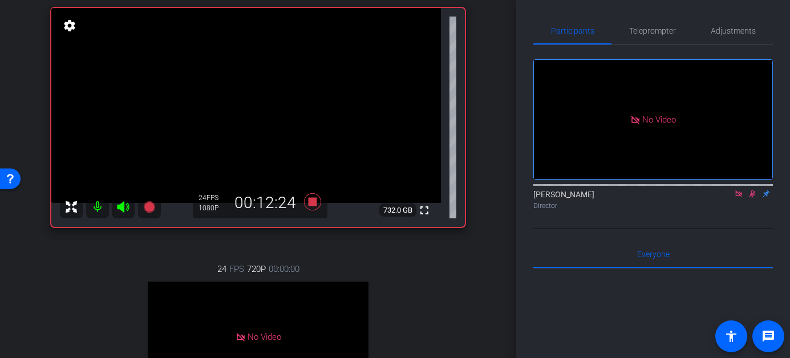
click at [753, 198] on icon at bounding box center [752, 194] width 9 height 8
click at [749, 198] on icon at bounding box center [752, 194] width 9 height 8
click at [752, 198] on icon at bounding box center [752, 194] width 9 height 8
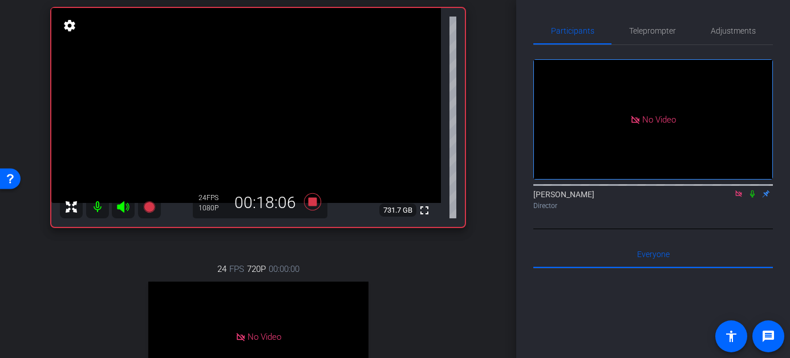
click at [751, 198] on icon at bounding box center [752, 194] width 9 height 8
click at [752, 198] on icon at bounding box center [752, 194] width 9 height 8
click at [751, 198] on icon at bounding box center [752, 194] width 9 height 8
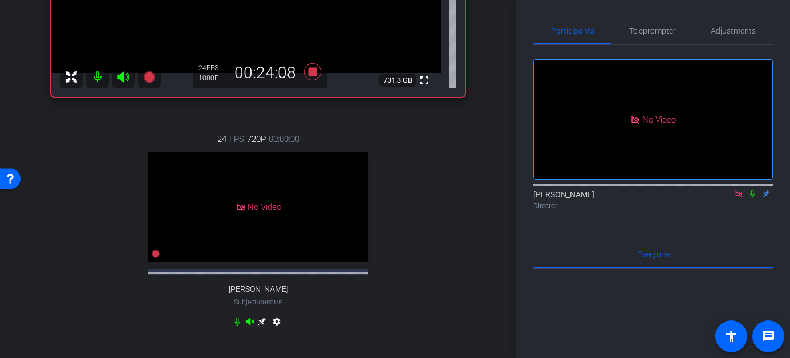
scroll to position [254, 0]
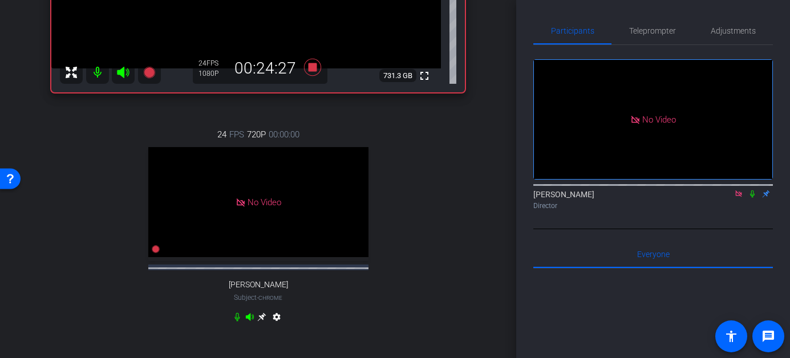
click at [752, 198] on icon at bounding box center [752, 193] width 5 height 7
click at [751, 198] on icon at bounding box center [752, 194] width 9 height 8
click at [754, 198] on icon at bounding box center [752, 194] width 9 height 8
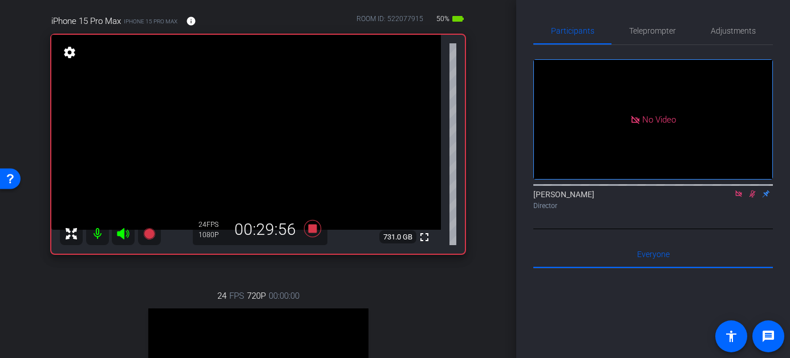
scroll to position [89, 0]
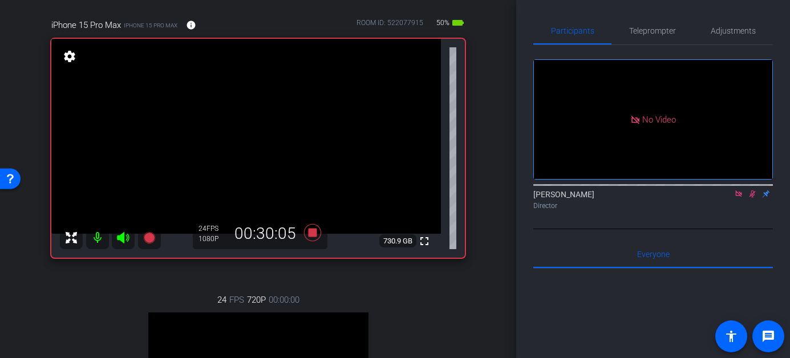
click at [750, 198] on icon at bounding box center [752, 194] width 9 height 8
click at [752, 198] on icon at bounding box center [752, 193] width 5 height 7
click at [752, 198] on icon at bounding box center [752, 194] width 9 height 8
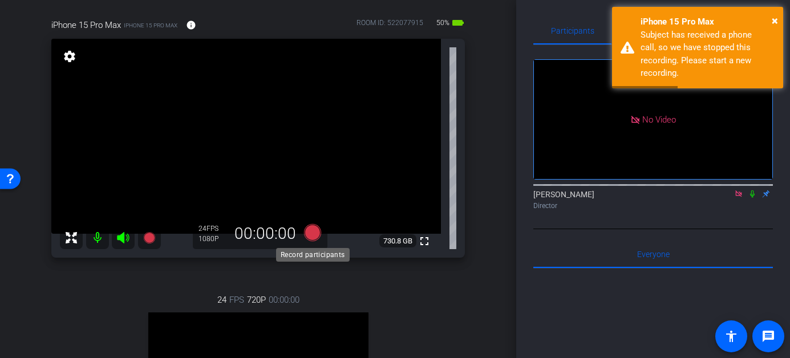
click at [314, 230] on icon at bounding box center [311, 232] width 17 height 17
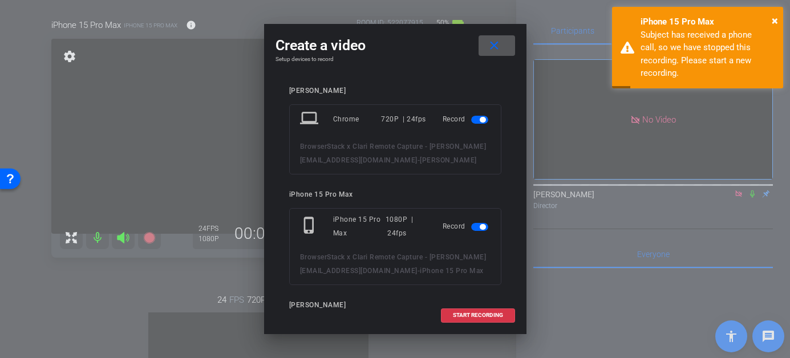
click at [477, 119] on span "button" at bounding box center [479, 120] width 17 height 8
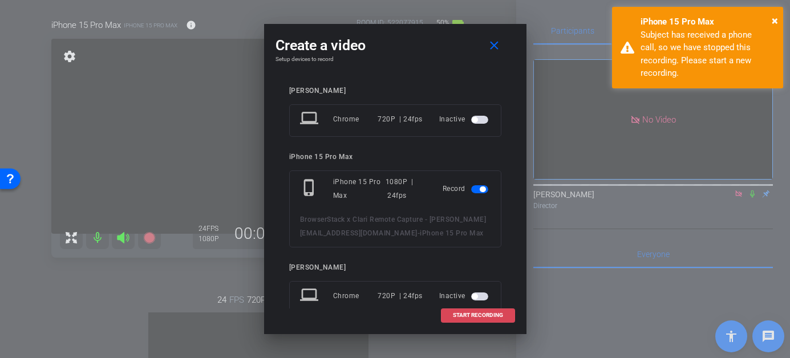
click at [474, 309] on span at bounding box center [477, 315] width 73 height 27
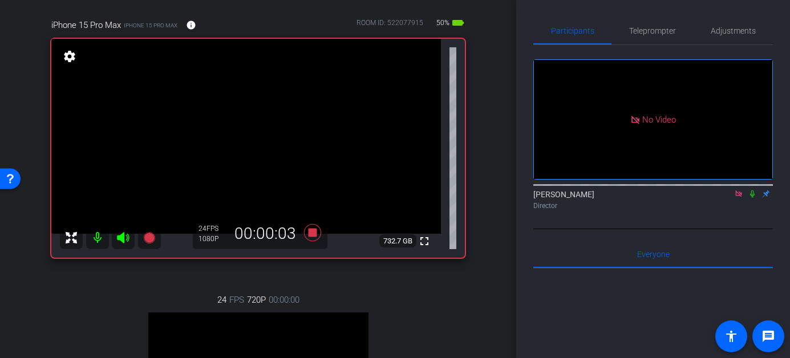
click at [755, 198] on icon at bounding box center [752, 194] width 9 height 8
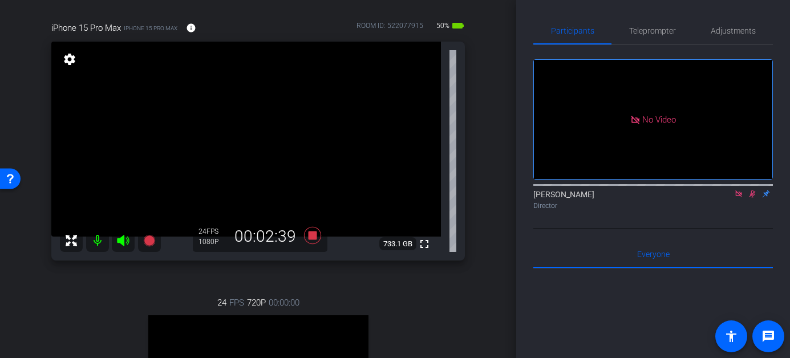
scroll to position [102, 0]
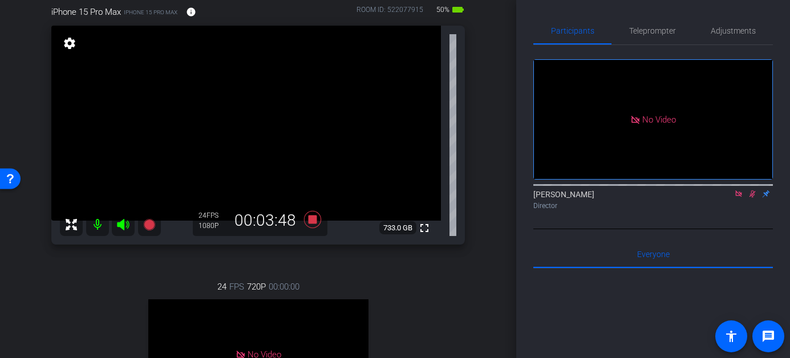
click at [751, 211] on div "Director" at bounding box center [652, 206] width 239 height 10
click at [752, 198] on icon at bounding box center [752, 194] width 9 height 8
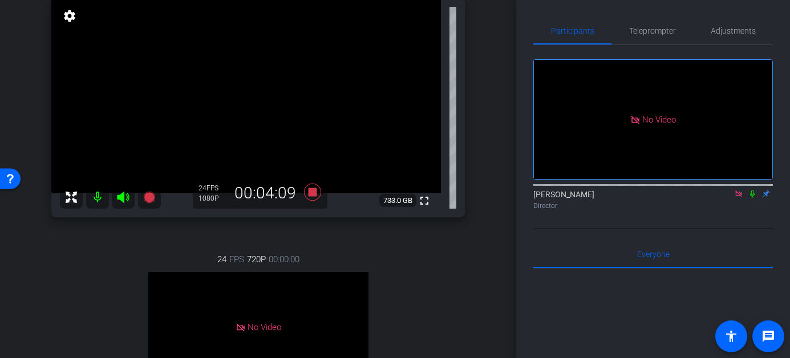
scroll to position [128, 0]
click at [753, 198] on icon at bounding box center [752, 193] width 5 height 7
click at [750, 198] on icon at bounding box center [752, 194] width 9 height 8
click at [751, 198] on icon at bounding box center [752, 194] width 9 height 8
click at [750, 198] on icon at bounding box center [752, 193] width 6 height 7
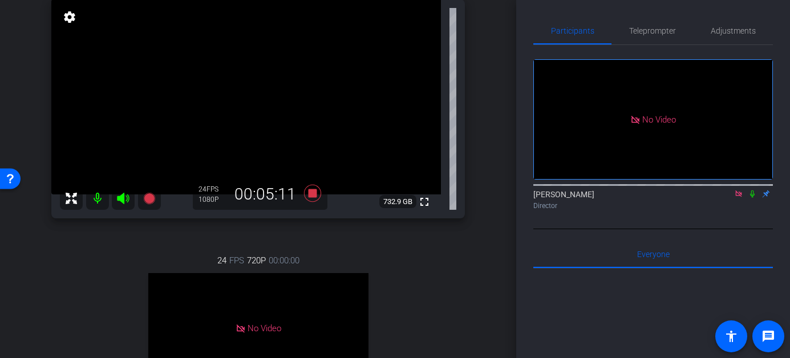
click at [752, 198] on icon at bounding box center [752, 194] width 9 height 8
click at [753, 198] on icon at bounding box center [752, 194] width 9 height 8
click at [738, 197] on icon at bounding box center [738, 193] width 6 height 6
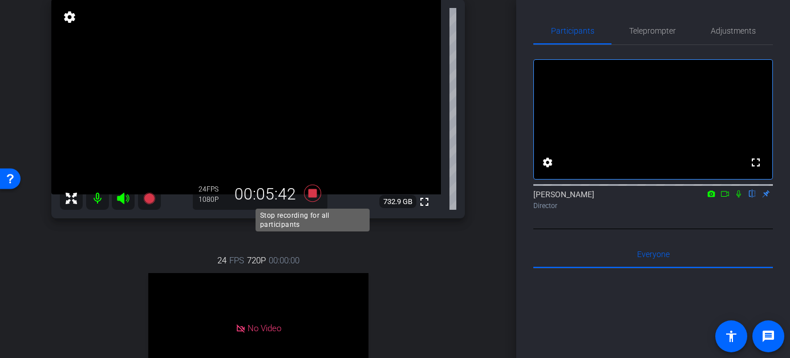
click at [311, 192] on icon at bounding box center [311, 193] width 17 height 17
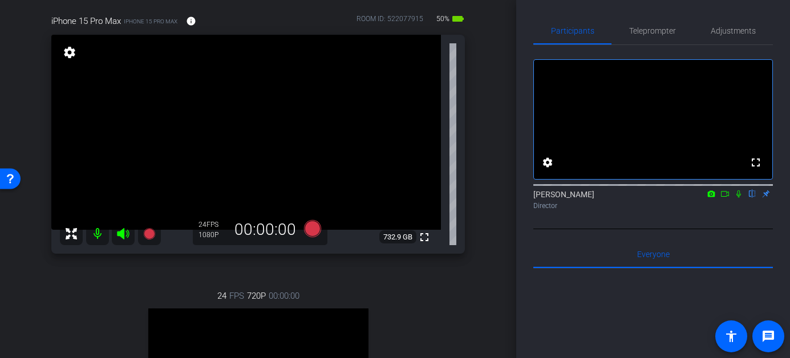
scroll to position [88, 0]
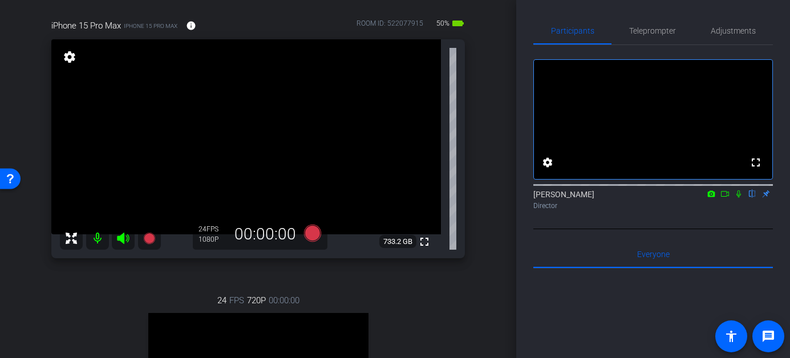
click at [739, 198] on icon at bounding box center [738, 193] width 5 height 7
click at [738, 198] on icon at bounding box center [738, 194] width 9 height 8
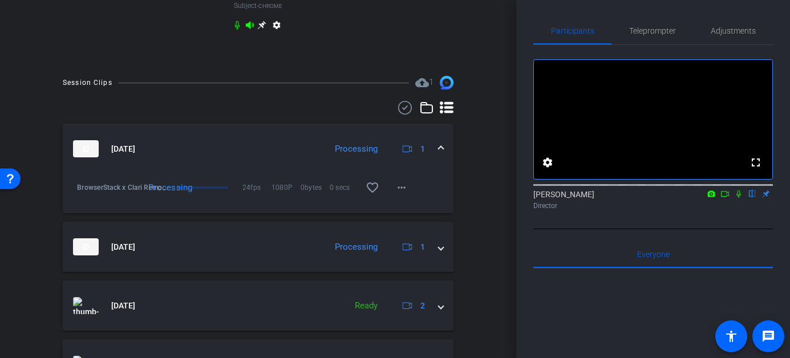
scroll to position [592, 0]
